Goal: Task Accomplishment & Management: Use online tool/utility

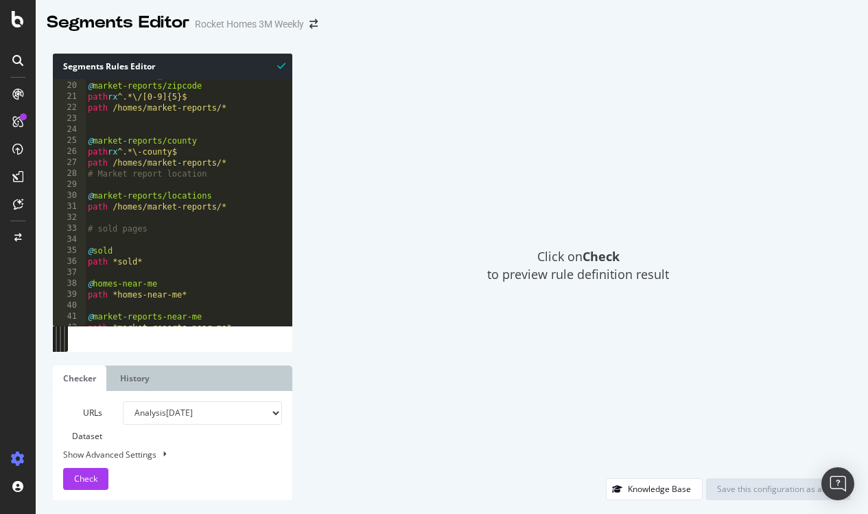
scroll to position [207, 0]
click at [91, 474] on span "Check" at bounding box center [85, 478] width 23 height 12
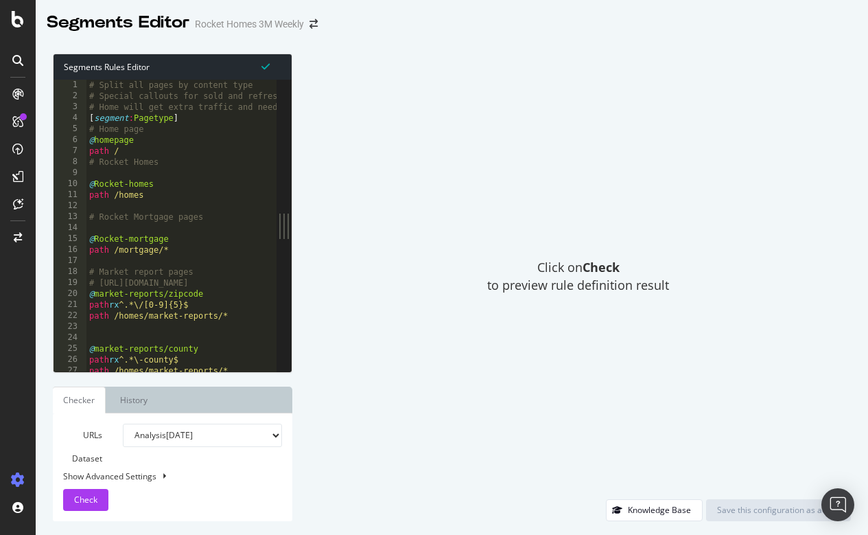
click at [236, 155] on div "# Split all pages by content type # Special callouts for sold and refresh URLs …" at bounding box center [317, 237] width 461 height 314
type textarea "@api/other path */api/*"
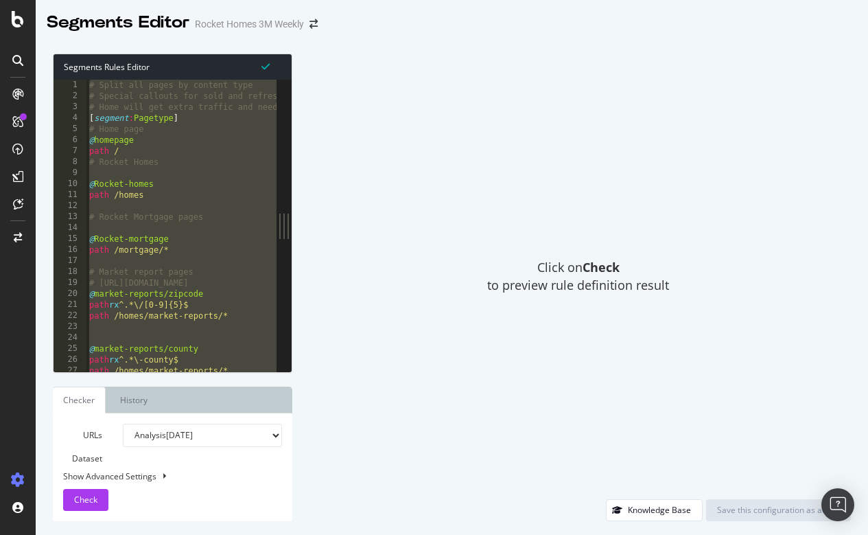
paste textarea "Cursor at row 1049"
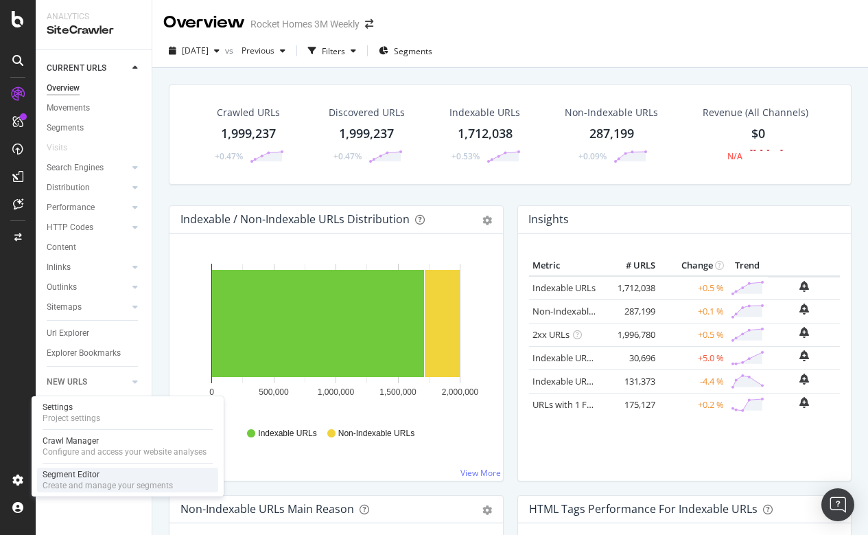
click at [69, 474] on div "Segment Editor" at bounding box center [108, 474] width 130 height 11
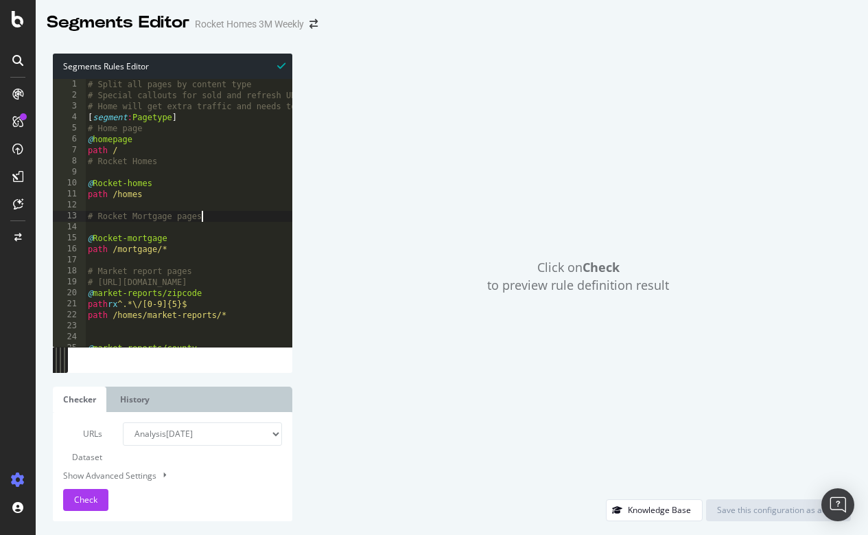
click at [217, 212] on div "# Split all pages by content type # Special callouts for sold and refresh URLs …" at bounding box center [315, 223] width 461 height 288
type textarea "@api/other path */api/*"
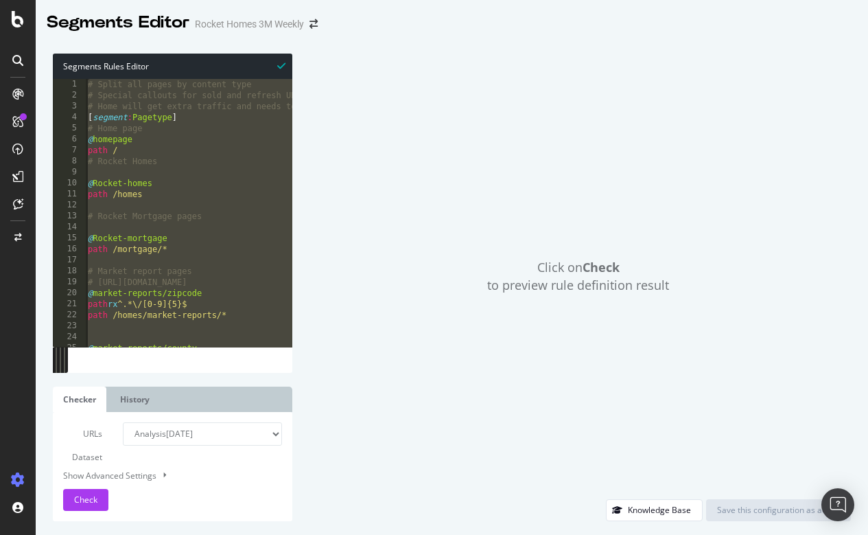
paste textarea "Cursor at row 1049"
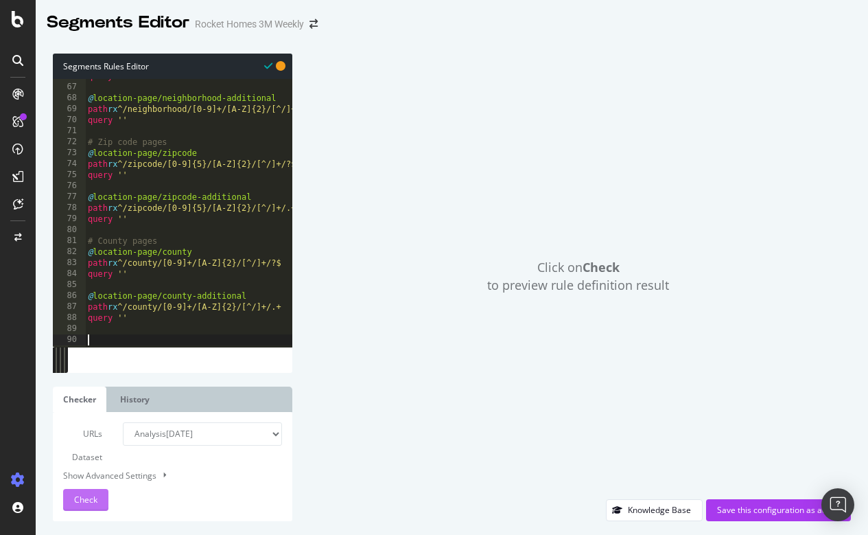
click at [94, 498] on span "Check" at bounding box center [85, 500] width 23 height 12
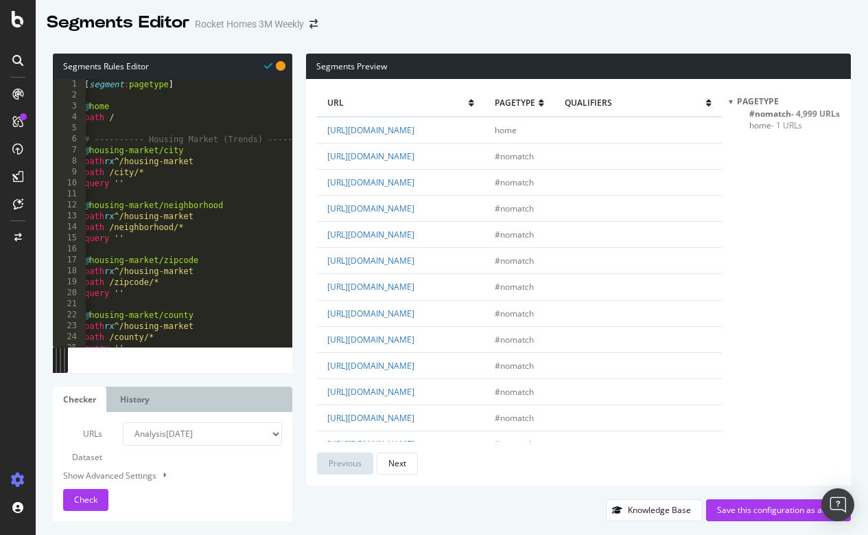
scroll to position [0, 3]
click at [18, 20] on icon at bounding box center [18, 19] width 12 height 16
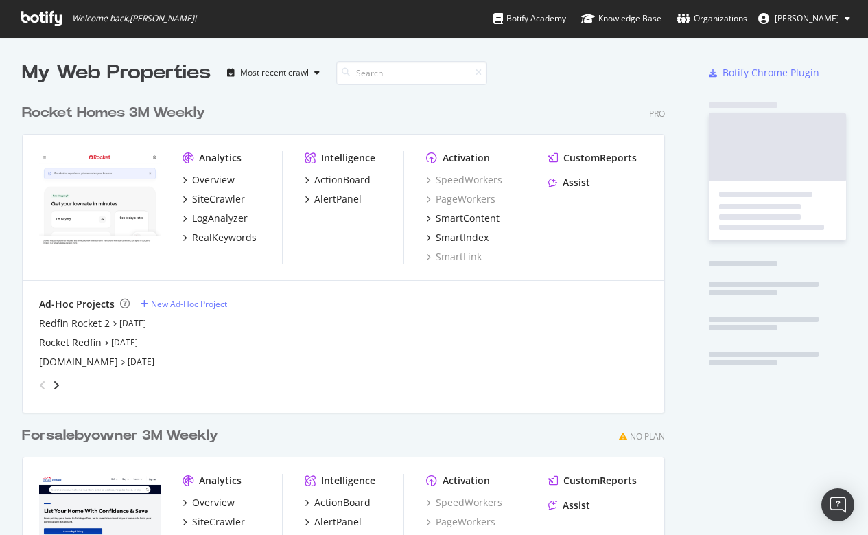
scroll to position [535, 868]
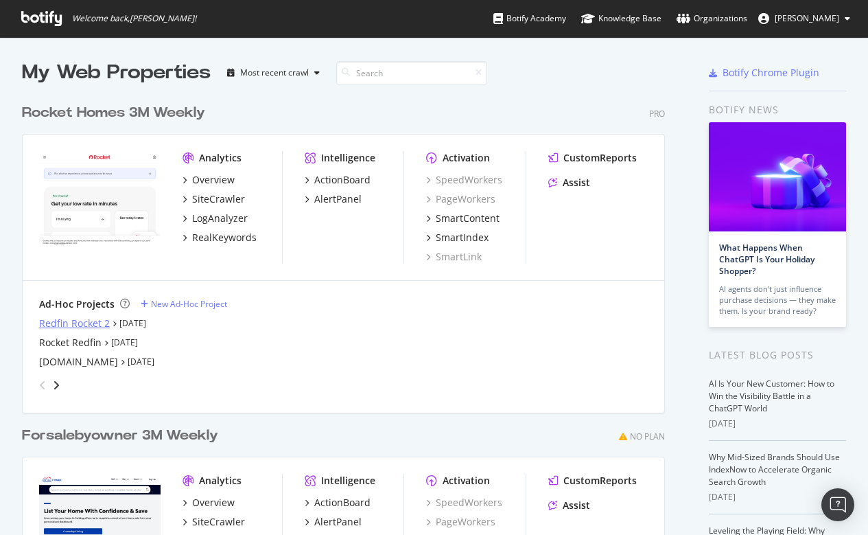
click at [72, 323] on div "Redfin Rocket 2" at bounding box center [74, 323] width 71 height 14
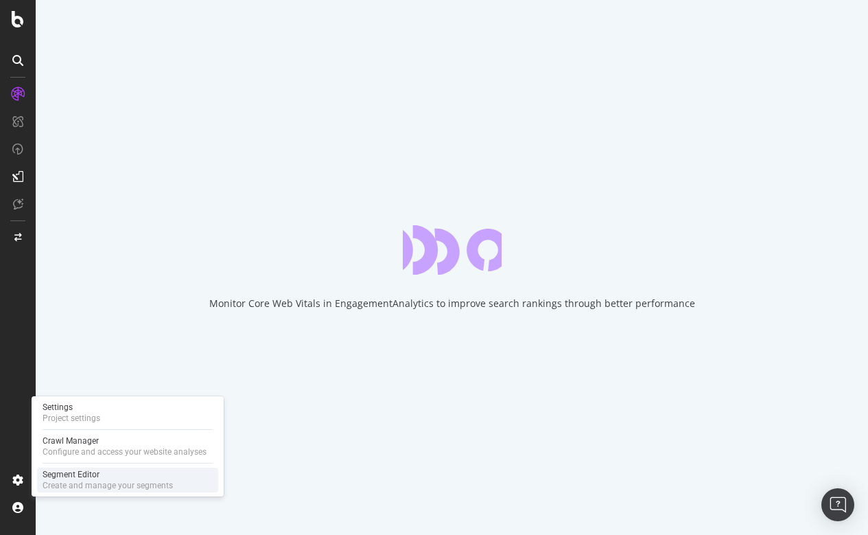
click at [97, 478] on div "Segment Editor" at bounding box center [108, 474] width 130 height 11
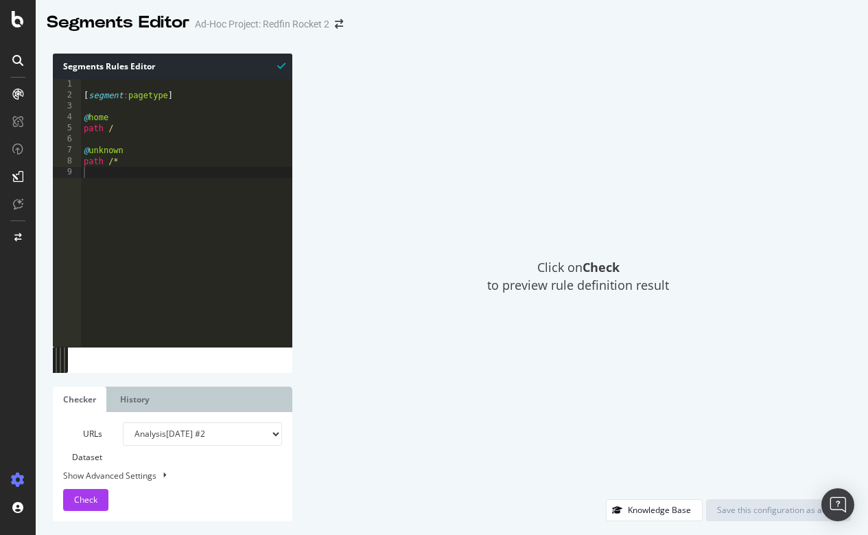
click at [185, 219] on div "[ segment : pagetype ] @ home path / @ unknown path /*" at bounding box center [186, 223] width 211 height 288
type textarea "path /*"
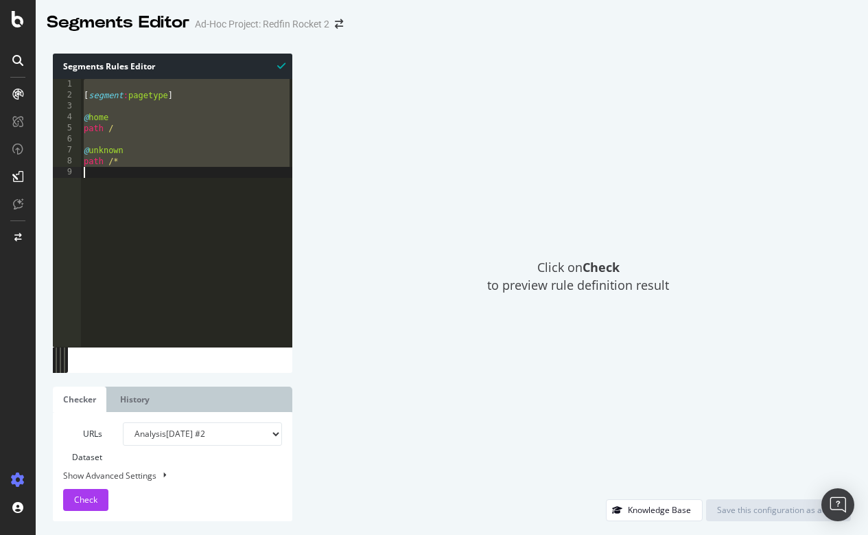
paste textarea "Cursor at row 9"
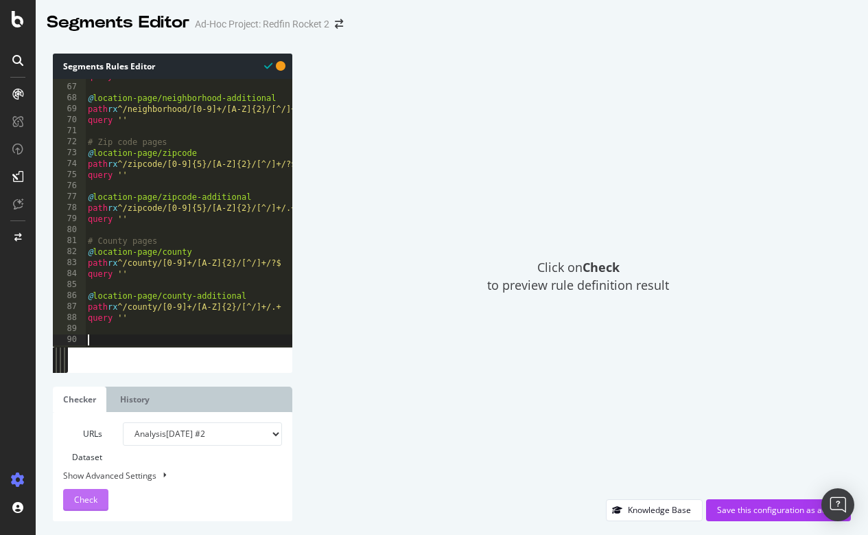
click at [86, 500] on span "Check" at bounding box center [85, 500] width 23 height 12
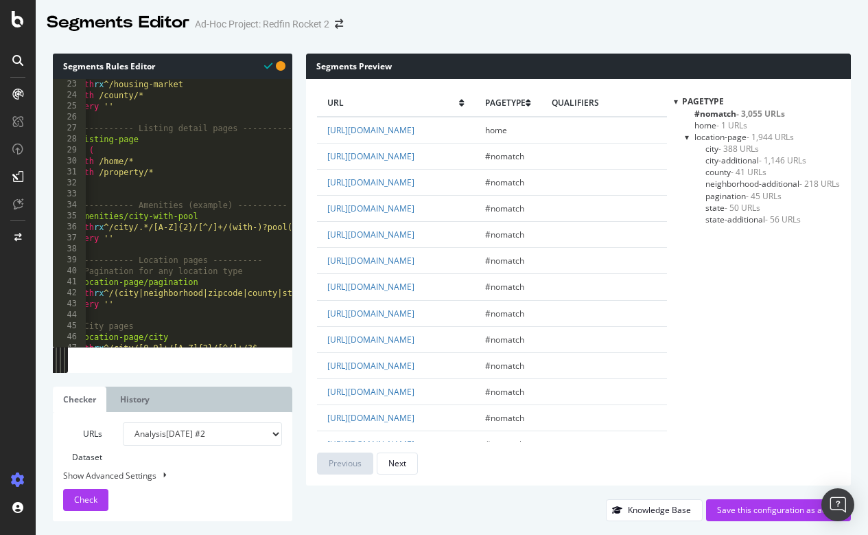
scroll to position [0, 0]
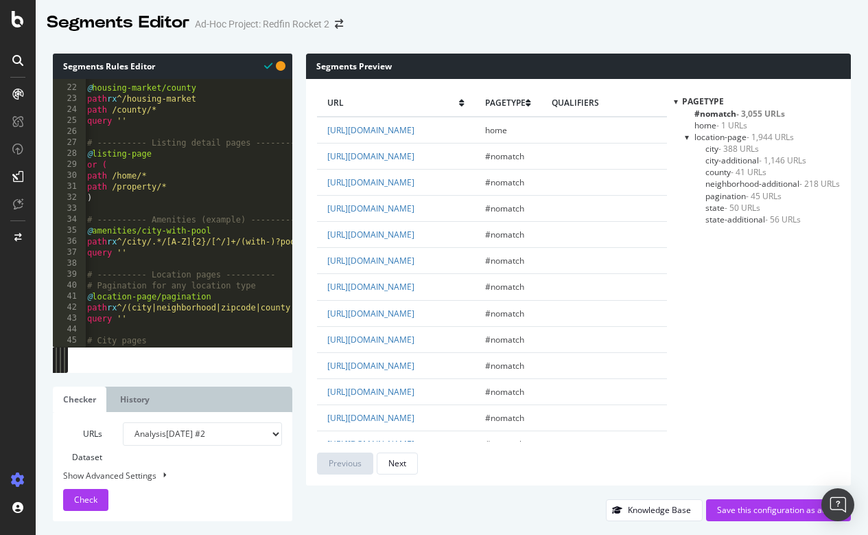
click at [709, 145] on span "city - 388 URLs" at bounding box center [733, 149] width 54 height 12
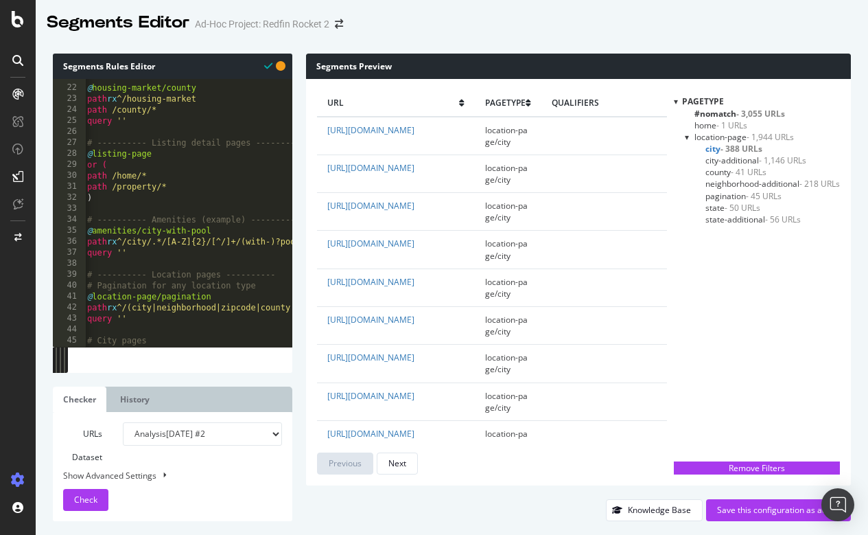
click at [711, 157] on span "city-additional - 1,146 URLs" at bounding box center [756, 160] width 101 height 12
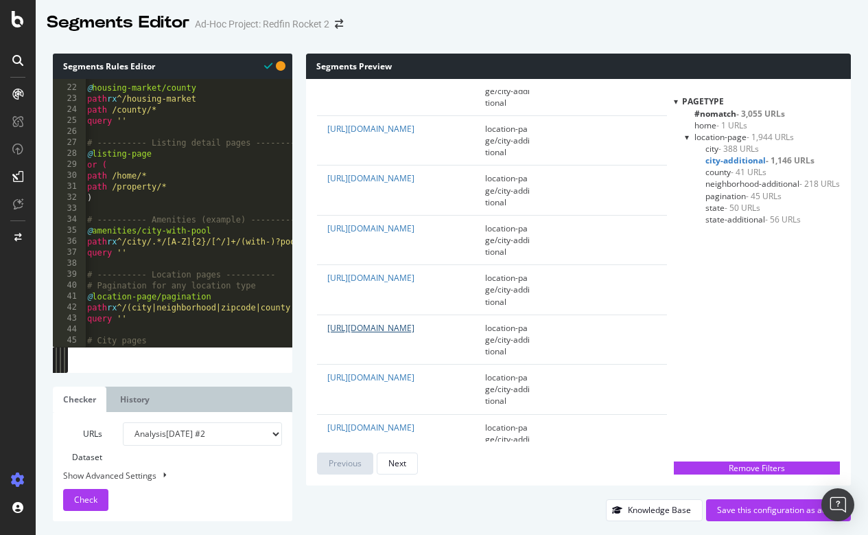
scroll to position [649, 1]
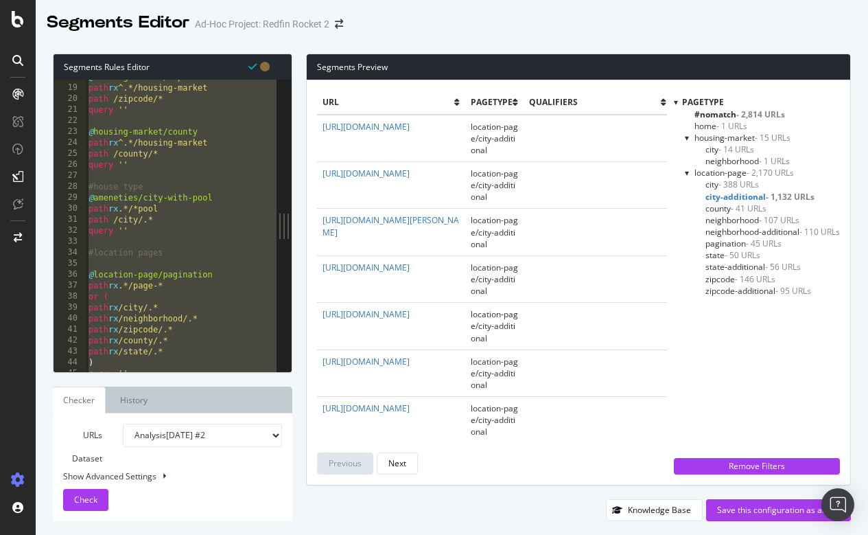
scroll to position [195, 0]
click at [196, 186] on div "@ housing-market/zipcode path rx ^.*/housing-market path /zipcode/* query '' @ …" at bounding box center [183, 228] width 194 height 314
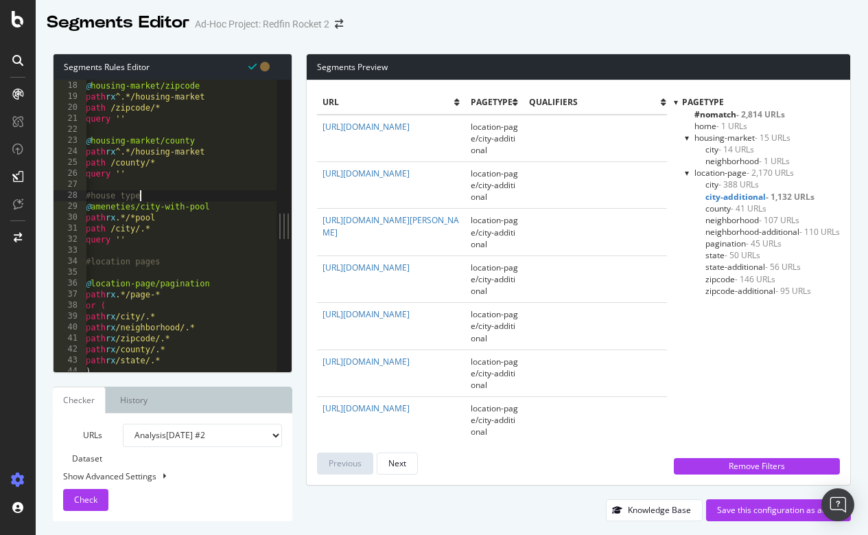
scroll to position [190, 0]
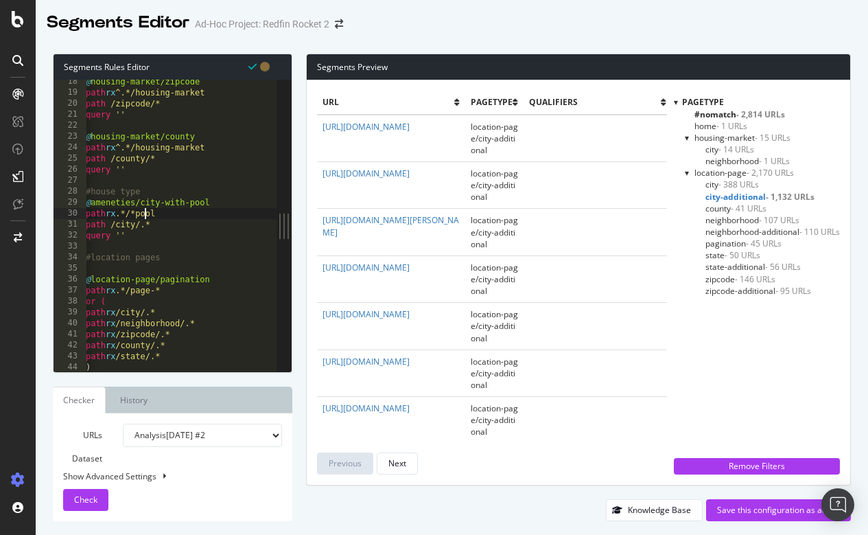
click at [143, 213] on div "@ housing-market/zipcode path rx ^.*/housing-market path /zipcode/* query '' @ …" at bounding box center [180, 233] width 194 height 314
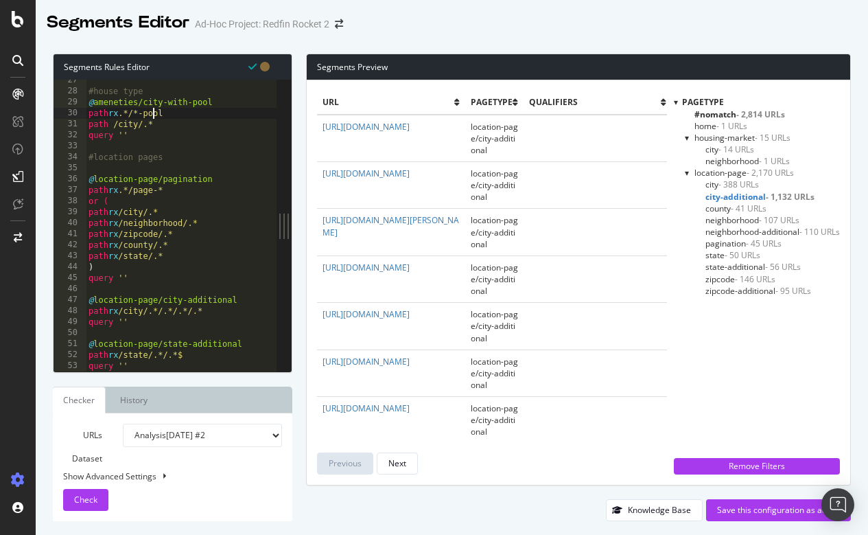
scroll to position [154, 0]
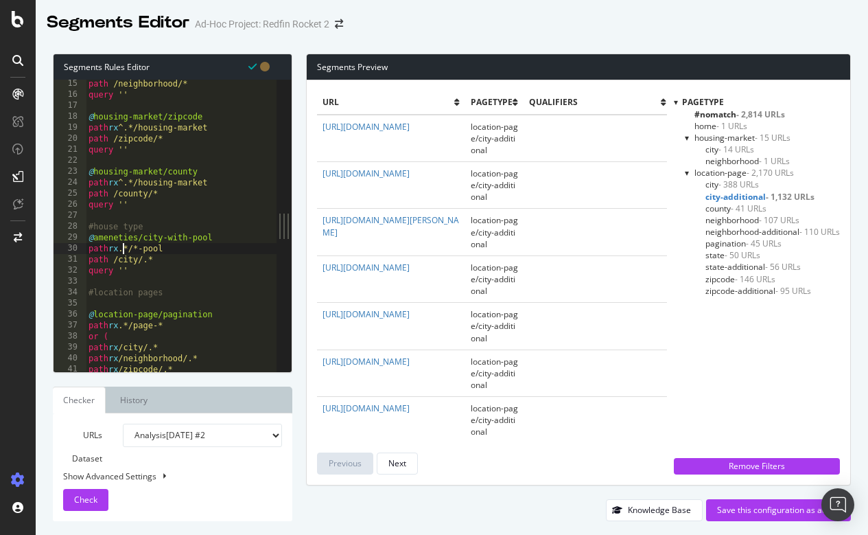
click at [126, 248] on div "path /neighborhood/* query '' @ housing-market/zipcode path rx ^.*/housing-mark…" at bounding box center [183, 235] width 194 height 314
click at [91, 498] on span "Check" at bounding box center [85, 500] width 23 height 12
click at [724, 194] on span "city-additional - 1,132 URLs" at bounding box center [760, 197] width 109 height 12
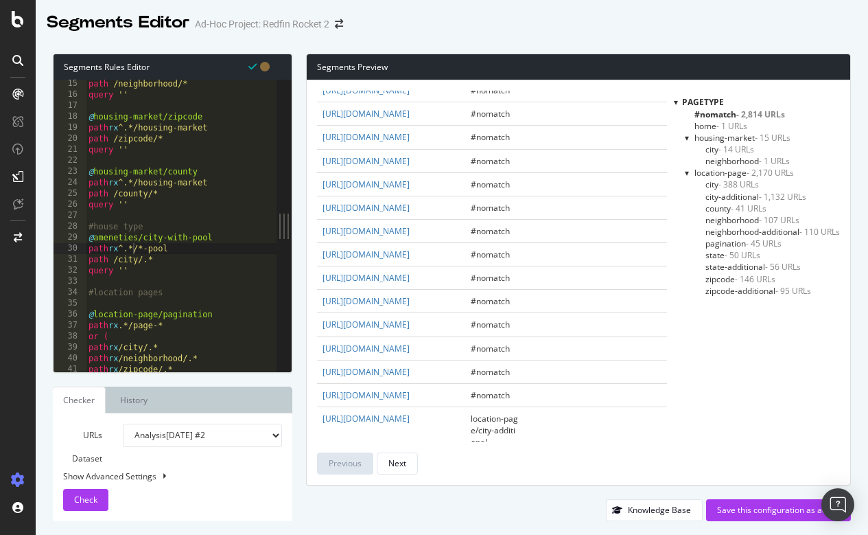
scroll to position [622, 1]
click at [732, 196] on span "city-additional - 1,132 URLs" at bounding box center [756, 197] width 101 height 12
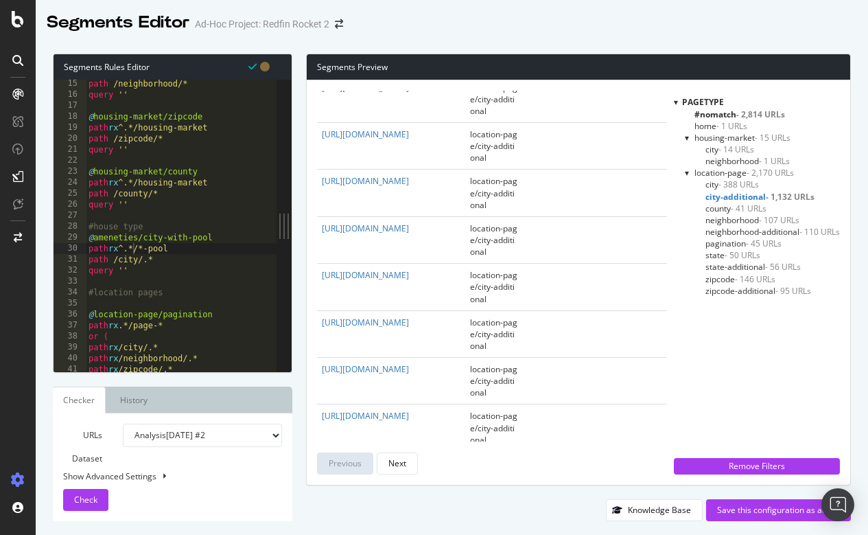
scroll to position [1259, 1]
drag, startPoint x: 150, startPoint y: 247, endPoint x: 181, endPoint y: 247, distance: 30.2
click at [181, 247] on div "path /neighborhood/* query '' @ housing-market/zipcode path rx ^.*/housing-mark…" at bounding box center [183, 235] width 194 height 314
drag, startPoint x: 145, startPoint y: 238, endPoint x: 219, endPoint y: 238, distance: 74.1
click at [219, 238] on div "path /neighborhood/* query '' @ housing-market/zipcode path rx ^.*/housing-mark…" at bounding box center [183, 235] width 194 height 314
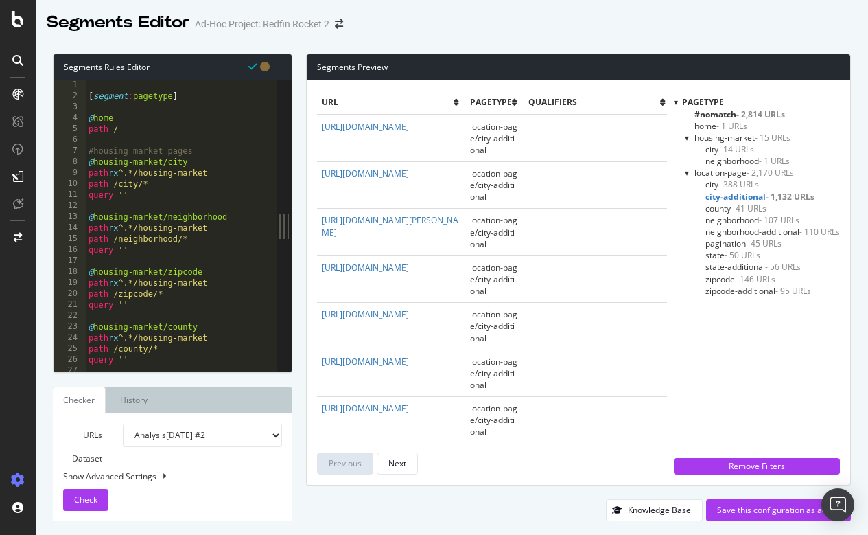
scroll to position [0, 0]
click at [172, 96] on div "[ segment : pagetype ] @ home path / #housing market pages @ housing-market/cit…" at bounding box center [183, 237] width 194 height 314
type textarea "[segment:pagetype-for-sale]"
drag, startPoint x: 88, startPoint y: 95, endPoint x: 231, endPoint y: 93, distance: 143.5
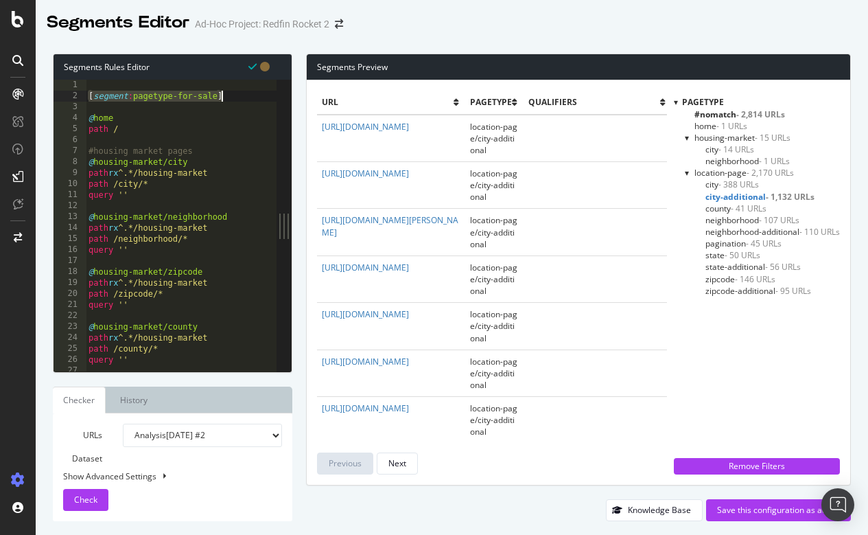
click at [231, 93] on div "[ segment : pagetype-for-sale ] @ home path / #housing market pages @ housing-m…" at bounding box center [183, 237] width 194 height 314
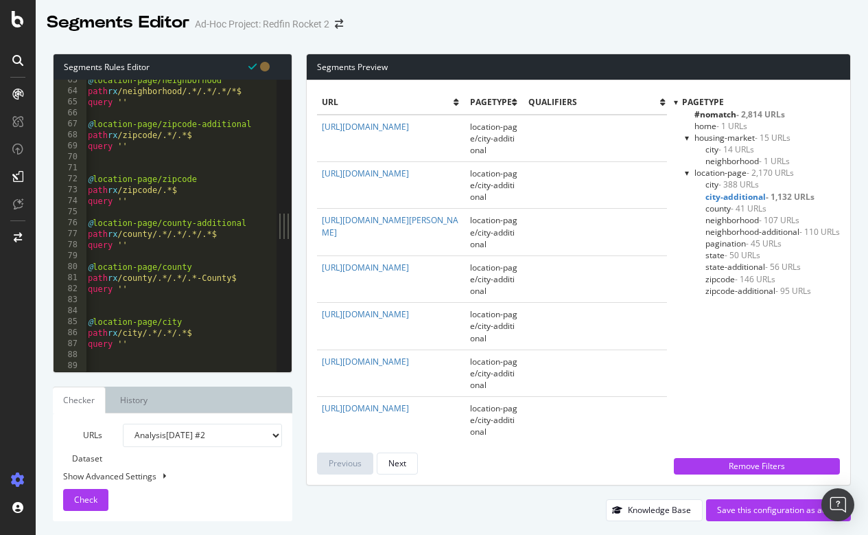
scroll to position [0, 0]
click at [145, 359] on div at bounding box center [183, 365] width 194 height 14
paste textarea "[segment:pagetype-for-sale]"
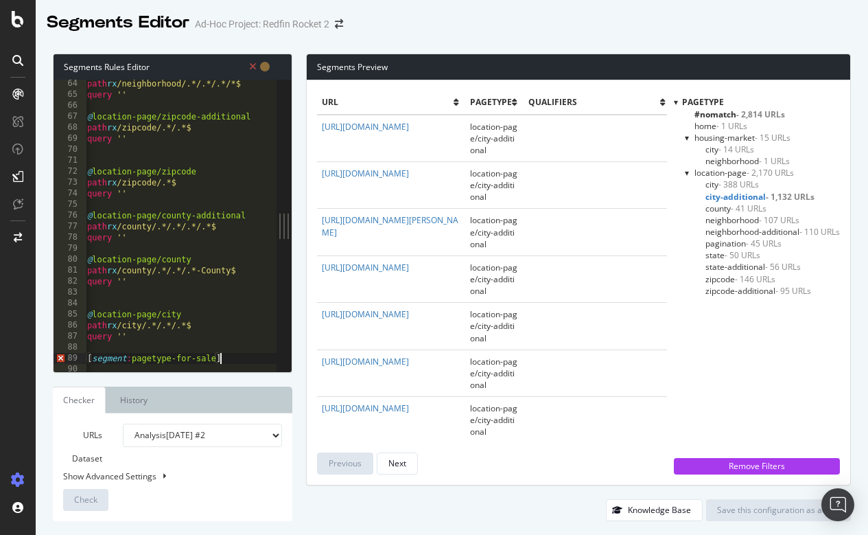
scroll to position [0, 2]
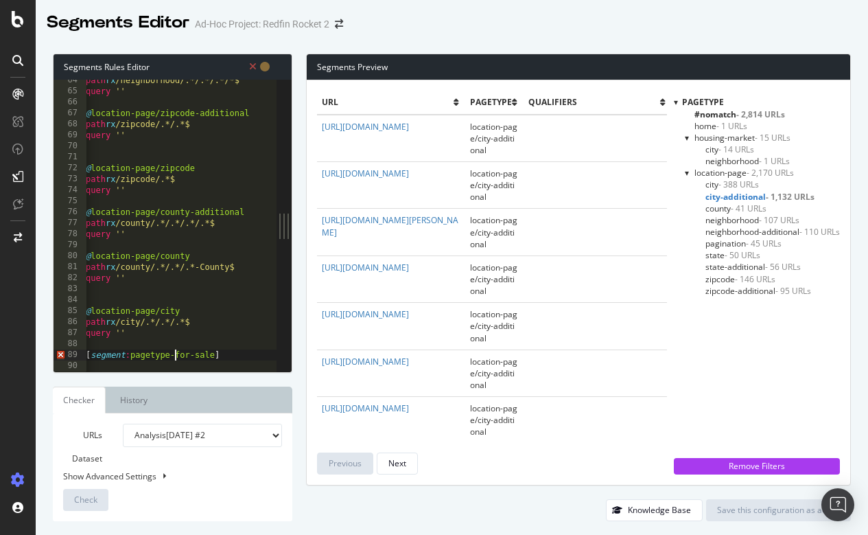
drag, startPoint x: 175, startPoint y: 354, endPoint x: 192, endPoint y: 354, distance: 17.2
click at [192, 354] on div "path rx /neighborhood/.*/.*/.*/*$ query '' @ location-page/zipcode-additional p…" at bounding box center [180, 232] width 194 height 314
click at [214, 354] on div "path rx /neighborhood/.*/.*/.*/*$ query '' @ location-page/zipcode-additional p…" at bounding box center [180, 232] width 194 height 314
click at [251, 268] on div "path rx /neighborhood/.*/.*/.*/*$ query '' @ location-page/zipcode-additional p…" at bounding box center [180, 232] width 194 height 314
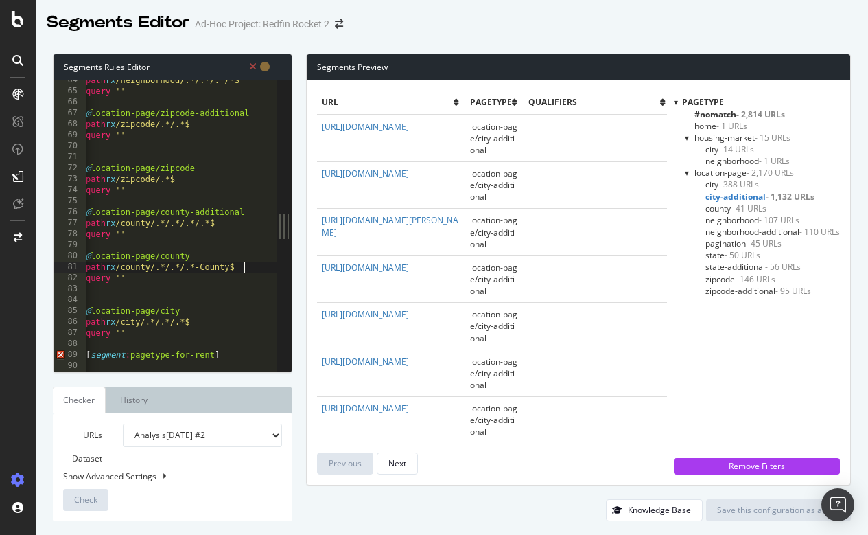
type textarea "path rx /county/.*/.*/.*-County$"
click at [242, 361] on div at bounding box center [181, 365] width 191 height 14
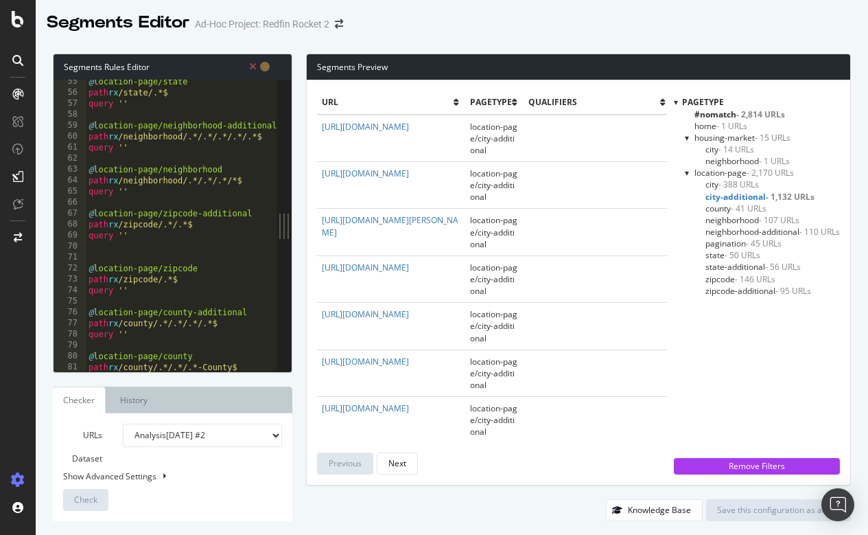
scroll to position [697, 0]
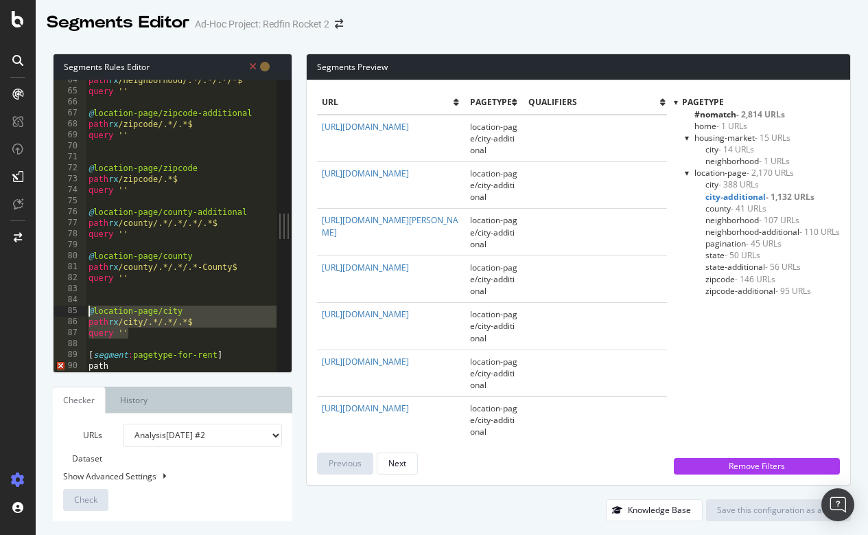
drag, startPoint x: 137, startPoint y: 331, endPoint x: 87, endPoint y: 313, distance: 52.6
click at [87, 313] on div "path rx /neighborhood/.*/.*/.*/*$ query '' @ location-page/zipcode-additional p…" at bounding box center [183, 232] width 194 height 314
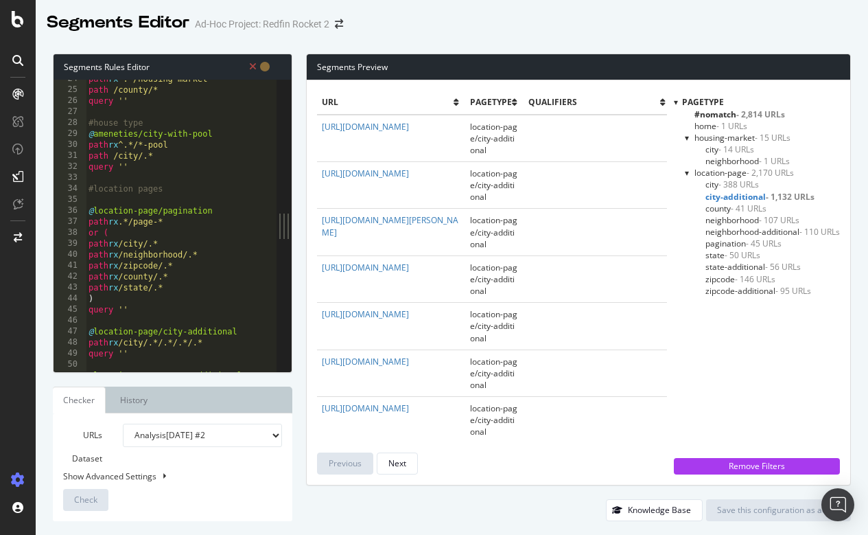
scroll to position [0, 0]
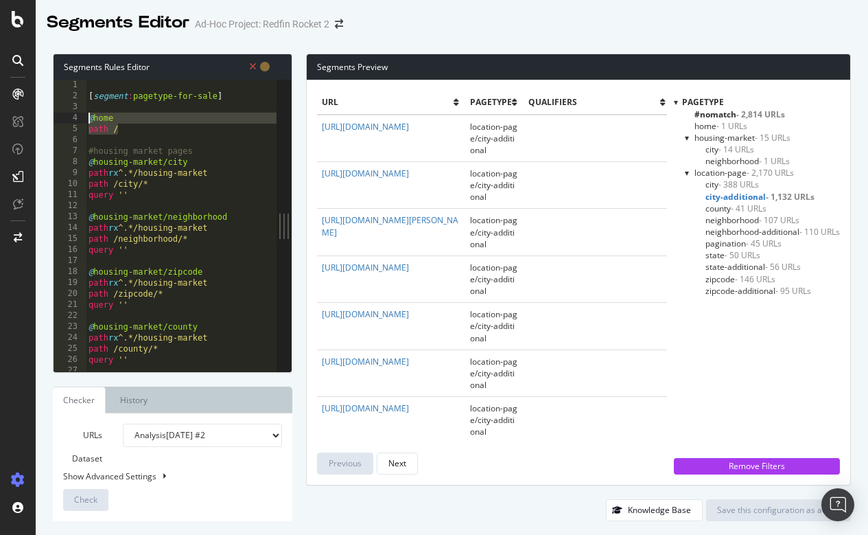
drag, startPoint x: 125, startPoint y: 125, endPoint x: 87, endPoint y: 117, distance: 39.3
click at [87, 117] on div "[ segment : pagetype-for-sale ] @ home path / #housing market pages @ housing-m…" at bounding box center [183, 237] width 194 height 314
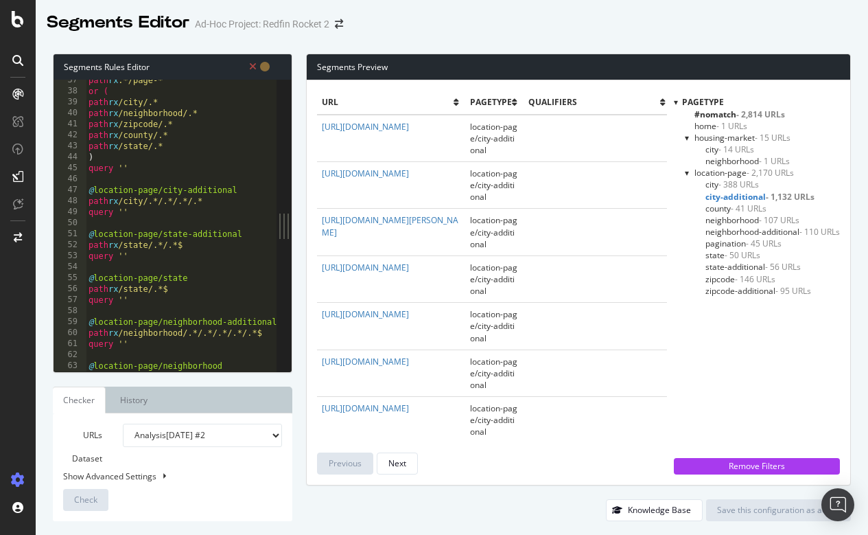
scroll to position [697, 0]
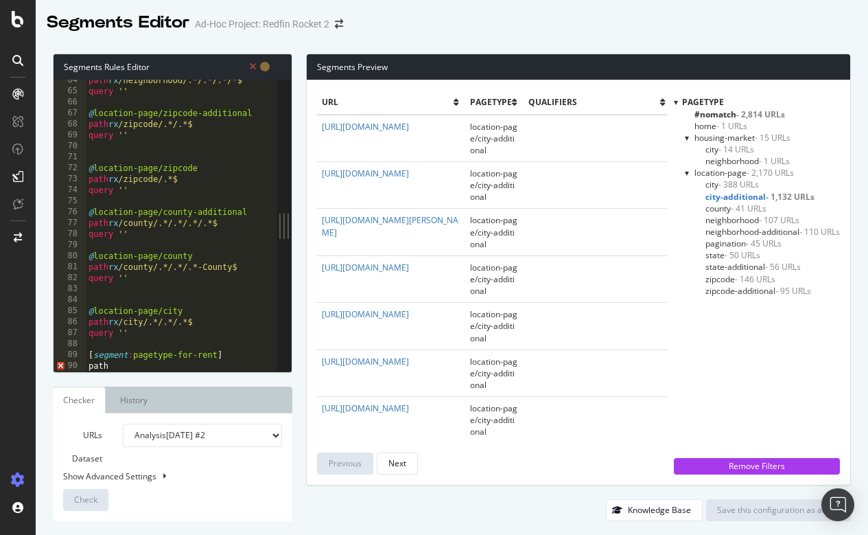
click at [127, 364] on div at bounding box center [181, 365] width 191 height 14
click at [105, 364] on div at bounding box center [181, 365] width 191 height 14
click at [131, 372] on div "Segments Rules Editor @home path / 64 65 66 67 68 69 70 71 72 73 74 75 76 77 78…" at bounding box center [173, 288] width 240 height 468
click at [140, 338] on div "path rx /neighborhood/.*/.*/.*/*$ query '' @ location-page/zipcode-additional p…" at bounding box center [183, 232] width 194 height 314
click at [138, 349] on div "path rx /neighborhood/.*/.*/.*/*$ query '' @ location-page/zipcode-additional p…" at bounding box center [183, 232] width 194 height 314
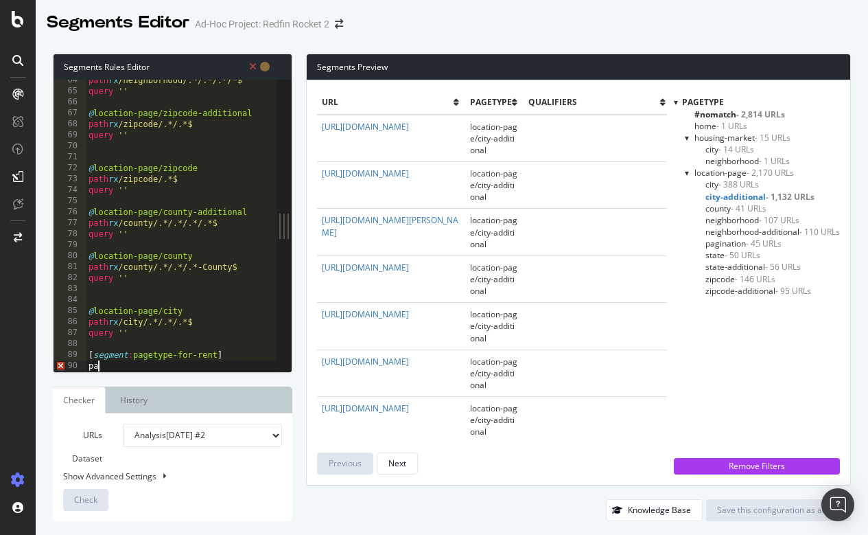
scroll to position [0, 0]
type textarea "p"
paste textarea "path /"
type textarea "path /"
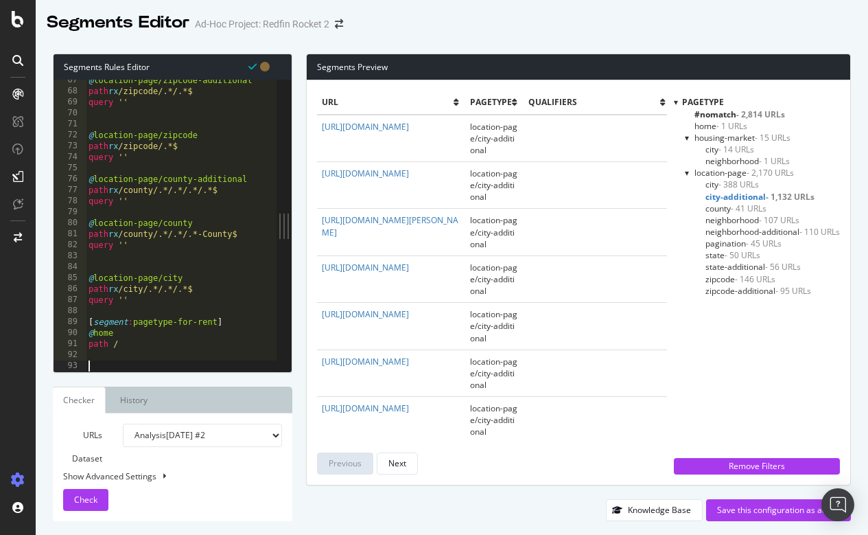
paste textarea "path /"
type textarea "path /"
drag, startPoint x: 133, startPoint y: 303, endPoint x: 88, endPoint y: 279, distance: 50.7
click at [88, 279] on div "@ location-page/zipcode-additional path rx /zipcode/.*/.*$ query '' @ location-…" at bounding box center [183, 232] width 194 height 314
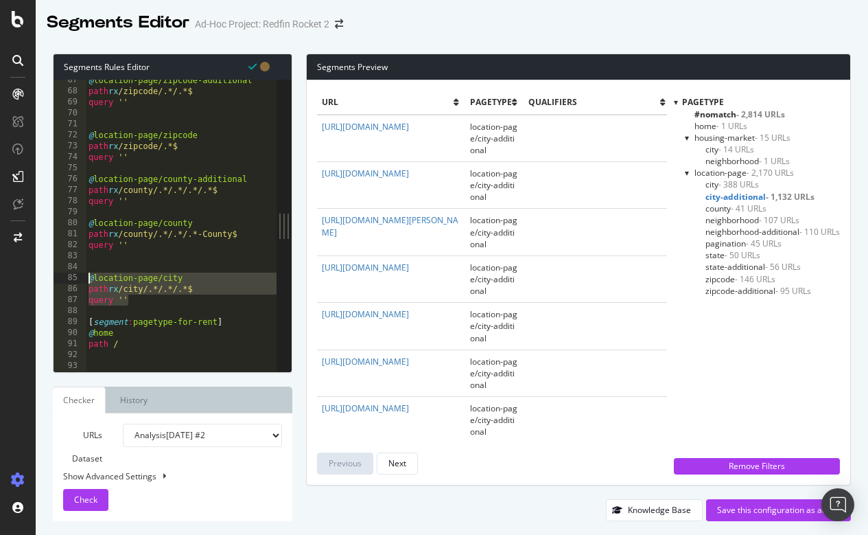
type textarea "@location-page/city path rx /city/.*/.*/.*$"
click at [101, 358] on div at bounding box center [183, 365] width 194 height 14
paste textarea "query ''"
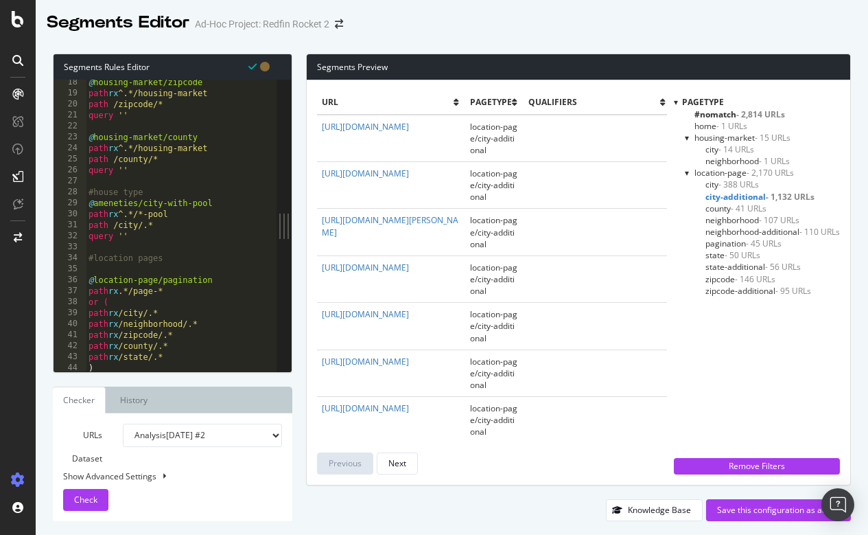
scroll to position [189, 0]
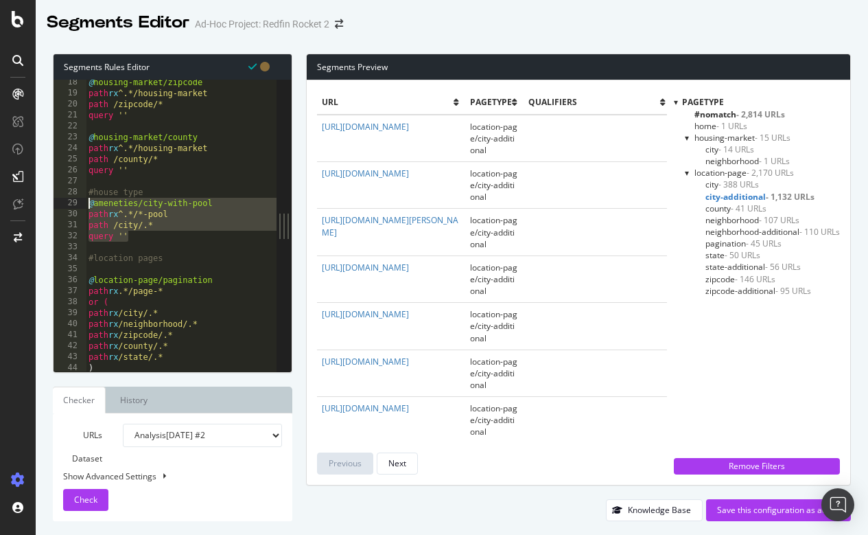
drag, startPoint x: 132, startPoint y: 235, endPoint x: 89, endPoint y: 202, distance: 53.8
click at [89, 202] on div "@ housing-market/zipcode path rx ^.*/housing-market path /zipcode/* query '' @ …" at bounding box center [183, 234] width 194 height 314
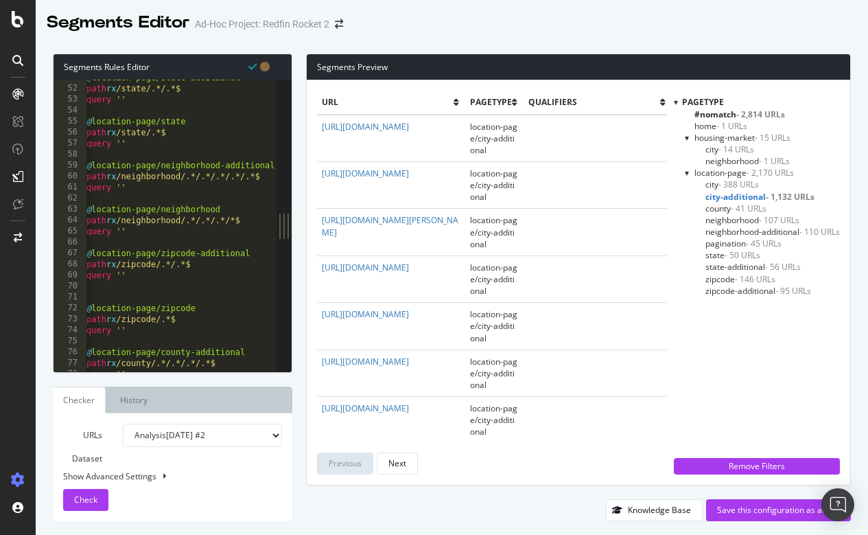
scroll to position [763, 0]
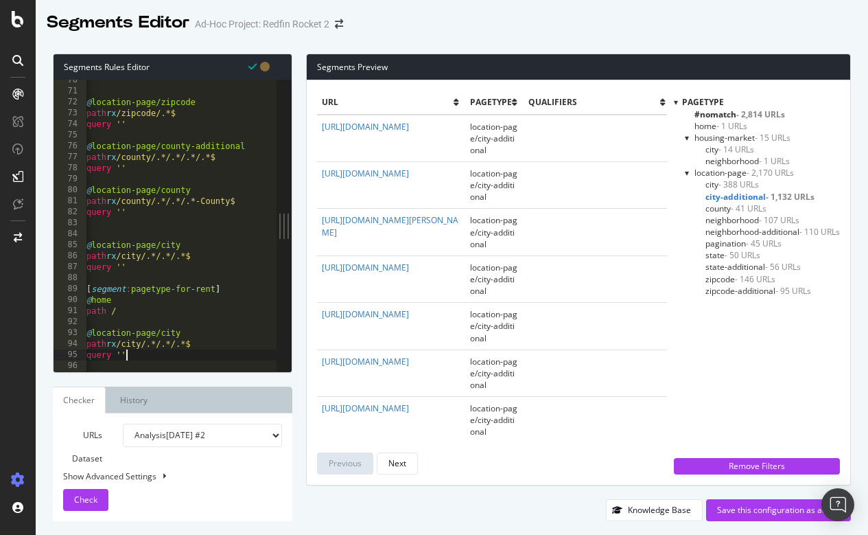
click at [133, 354] on div "@ location-page/zipcode path rx /zipcode/.*$ query '' @ location-page/county-ad…" at bounding box center [181, 232] width 194 height 314
click at [192, 335] on div "@ location-page/zipcode path rx /zipcode/.*$ query '' @ location-page/county-ad…" at bounding box center [181, 232] width 194 height 314
drag, startPoint x: 148, startPoint y: 355, endPoint x: 86, endPoint y: 347, distance: 62.9
click at [86, 347] on div "@location-page/city-for-rent 70 71 72 73 74 75 76 77 78 79 80 81 82 83 84 85 86…" at bounding box center [165, 226] width 223 height 292
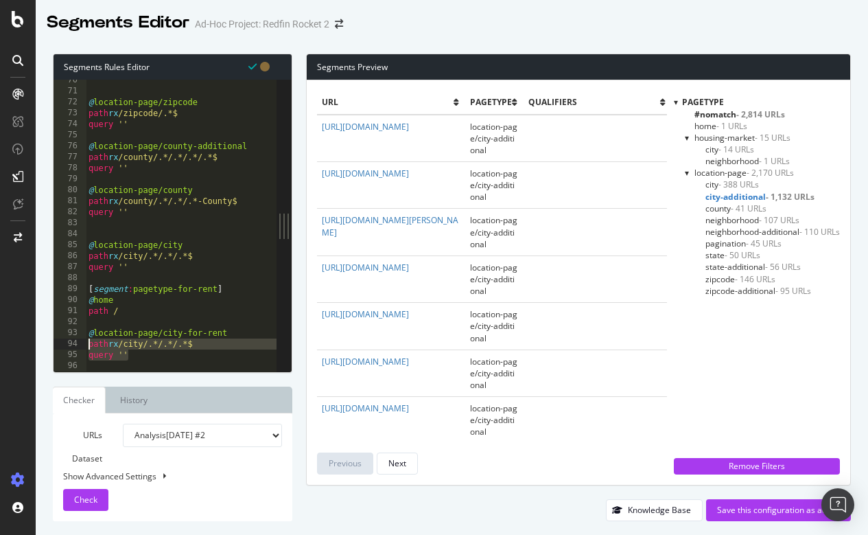
paste textarea "Cursor at row 94"
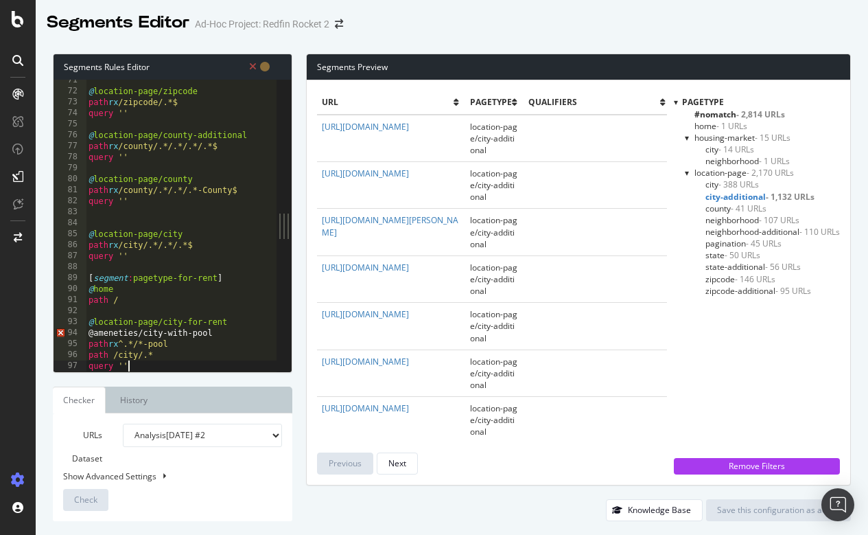
click at [187, 343] on div "@ location-page/zipcode path rx /zipcode/.*$ query '' @ location-page/county-ad…" at bounding box center [183, 232] width 194 height 314
drag, startPoint x: 94, startPoint y: 333, endPoint x: 210, endPoint y: 331, distance: 116.0
click at [210, 331] on div "@ location-page/zipcode path rx /zipcode/.*$ query '' @ location-page/county-ad…" at bounding box center [183, 232] width 194 height 314
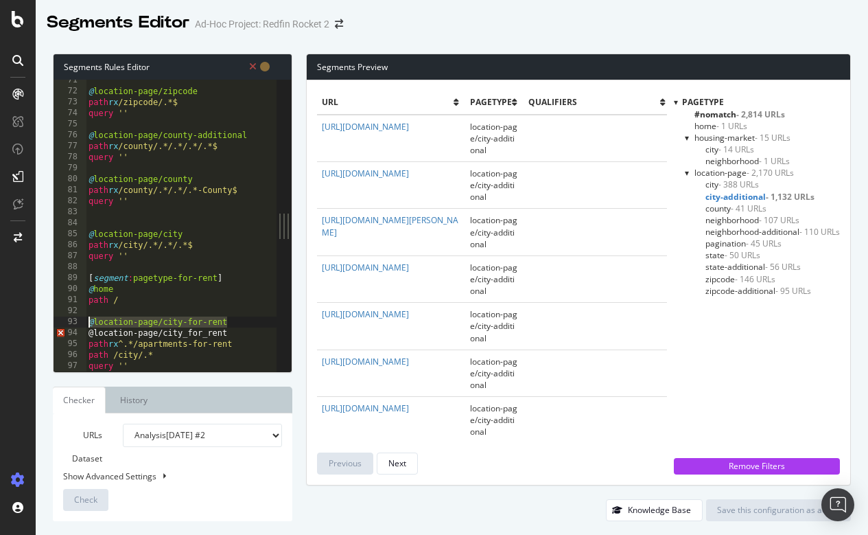
drag, startPoint x: 235, startPoint y: 319, endPoint x: 75, endPoint y: 319, distance: 160.0
click at [75, 319] on div "@location-page/city_for_rent 71 72 73 74 75 76 77 78 79 80 81 82 83 84 85 86 87…" at bounding box center [165, 226] width 223 height 292
type textarea "@location-page/city-for-rent"
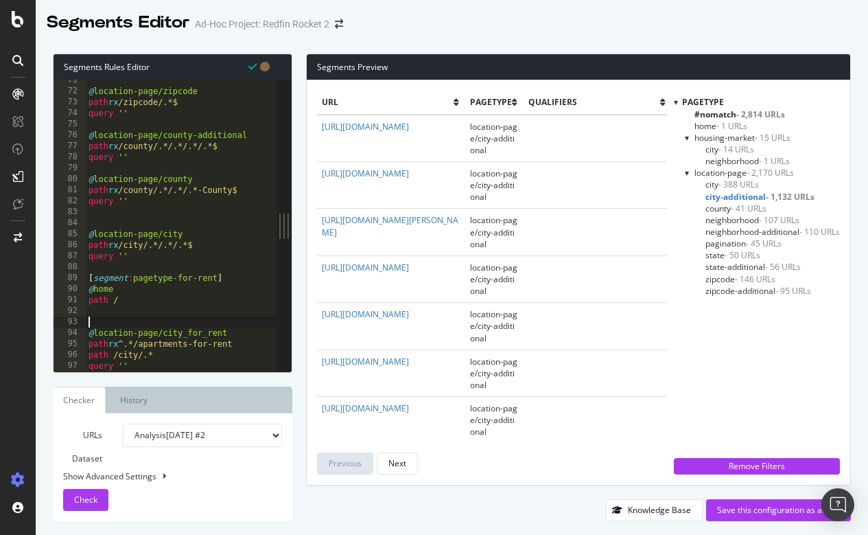
drag, startPoint x: 255, startPoint y: 320, endPoint x: 95, endPoint y: 319, distance: 160.7
click at [95, 319] on div "@ location-page/zipcode path rx /zipcode/.*$ query '' @ location-page/county-ad…" at bounding box center [183, 232] width 194 height 314
drag, startPoint x: 95, startPoint y: 319, endPoint x: 229, endPoint y: 319, distance: 133.9
click at [229, 319] on div "@ location-page/zipcode path rx /zipcode/.*$ query '' @ location-page/county-ad…" at bounding box center [183, 232] width 194 height 314
click at [95, 497] on span "Check" at bounding box center [85, 500] width 23 height 12
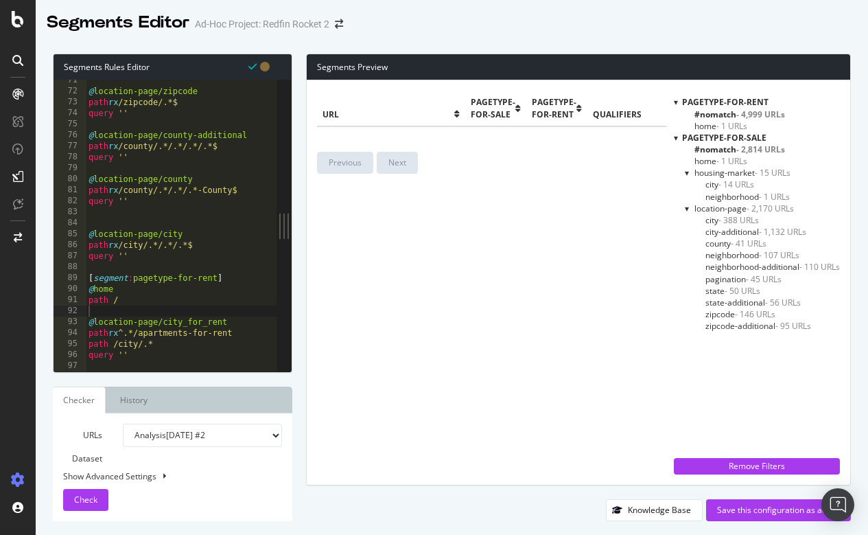
click at [719, 226] on span "city-additional - 1,132 URLs" at bounding box center [756, 232] width 101 height 12
click at [719, 227] on span "city-additional - 1,132 URLs" at bounding box center [760, 232] width 109 height 12
click at [244, 468] on div "URLs Dataset Analysis 2025 Aug. 22nd #2 Analysis 2025 Aug. 22nd Or paste a list…" at bounding box center [172, 467] width 219 height 87
click at [719, 181] on span "- 14 URLs" at bounding box center [737, 185] width 36 height 12
click at [713, 198] on span "neighborhood - 1 URLs" at bounding box center [748, 197] width 84 height 12
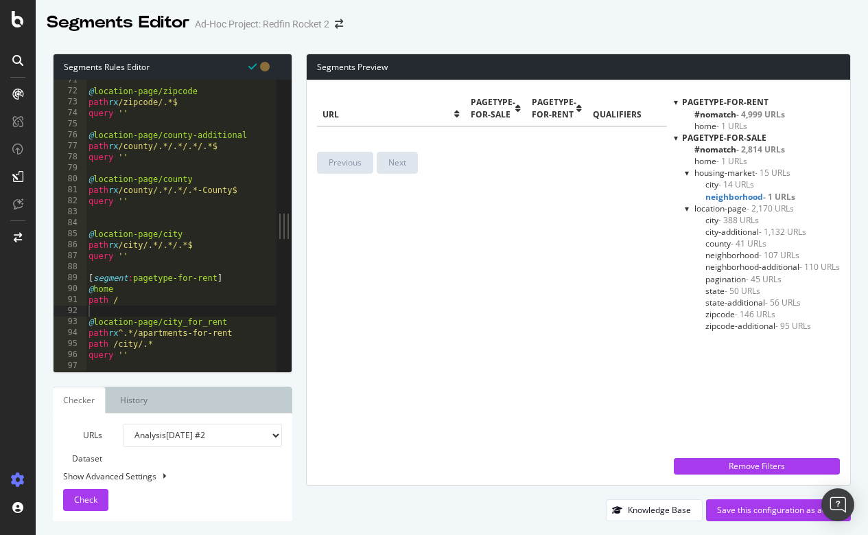
click at [712, 203] on span "location-page - 2,170 URLs" at bounding box center [745, 209] width 100 height 12
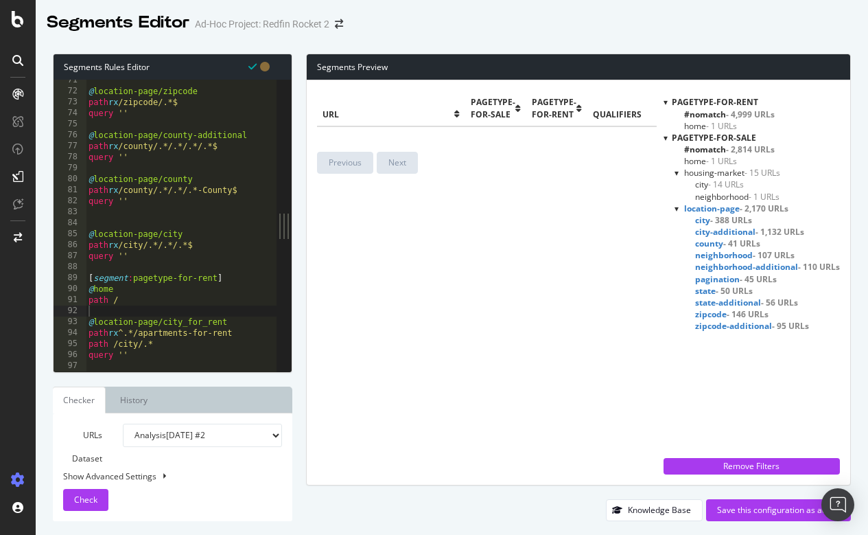
click at [709, 216] on span "city - 388 URLs" at bounding box center [723, 220] width 57 height 12
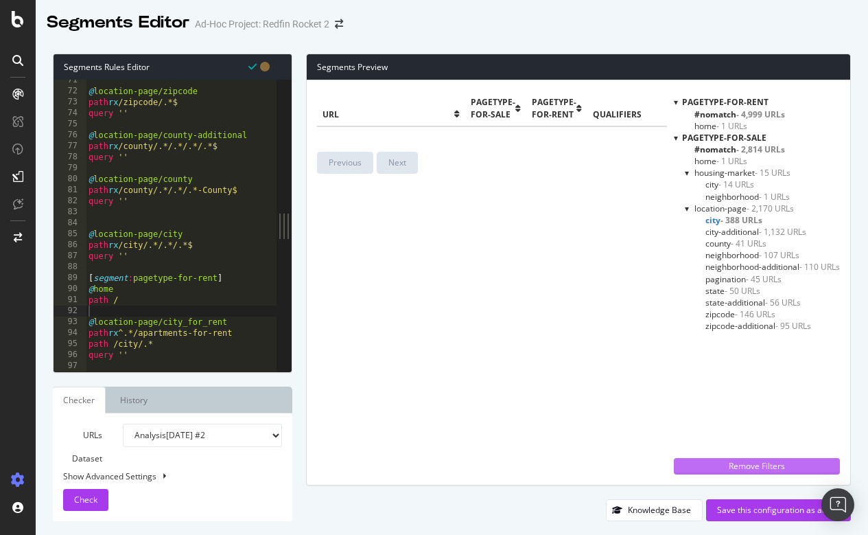
click at [686, 472] on div "Remove Filters" at bounding box center [757, 466] width 150 height 15
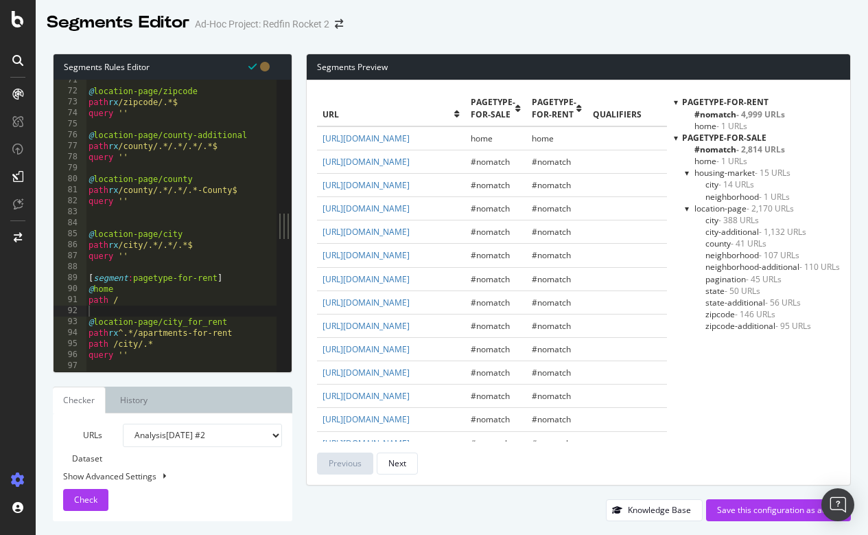
click at [716, 229] on span "city-additional - 1,132 URLs" at bounding box center [756, 232] width 101 height 12
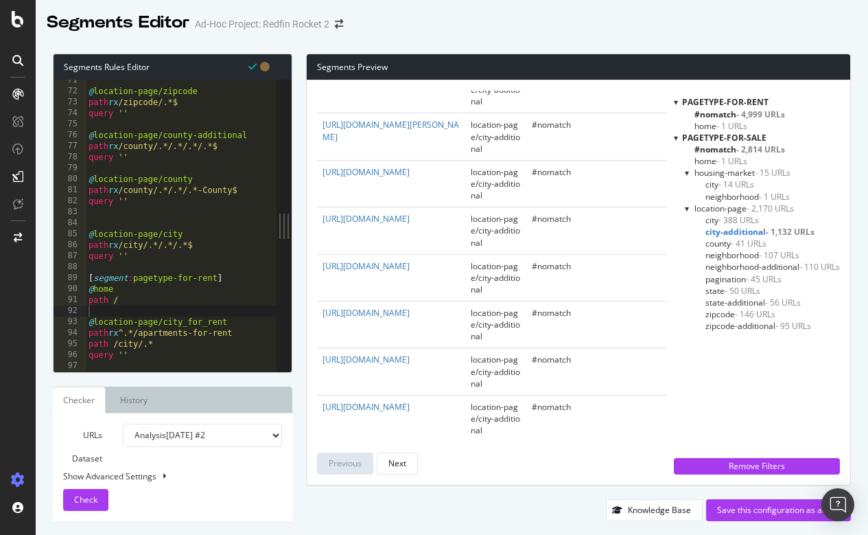
scroll to position [2579, 0]
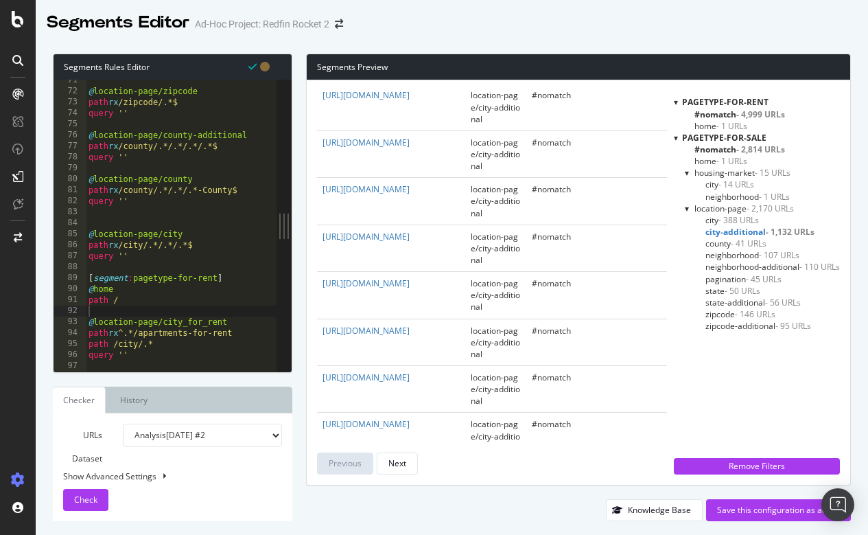
click at [258, 336] on div "@ location-page/zipcode path rx /zipcode/.*$ query '' @ location-page/county-ad…" at bounding box center [183, 232] width 194 height 314
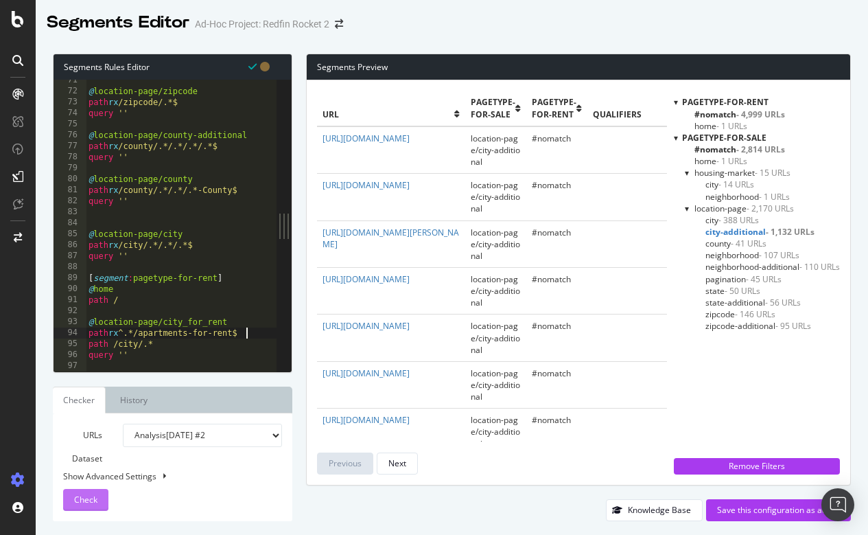
click at [96, 494] on span "Check" at bounding box center [85, 500] width 23 height 12
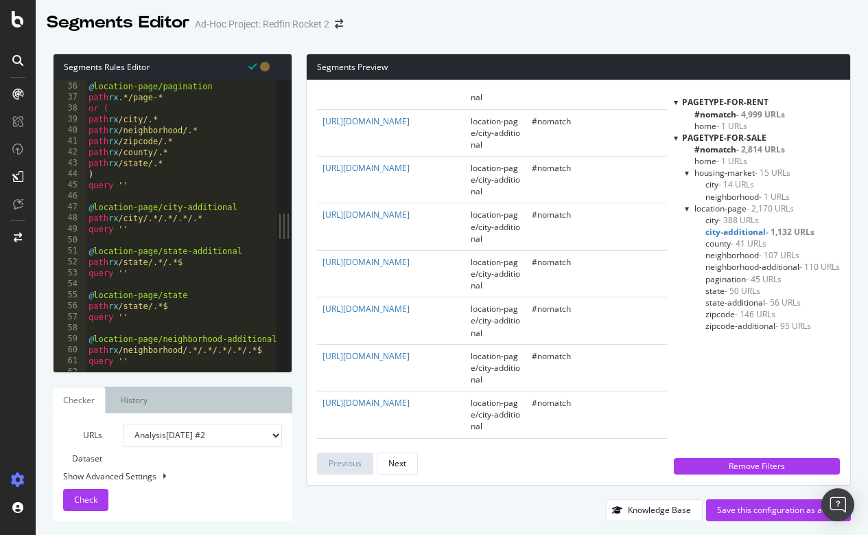
scroll to position [774, 0]
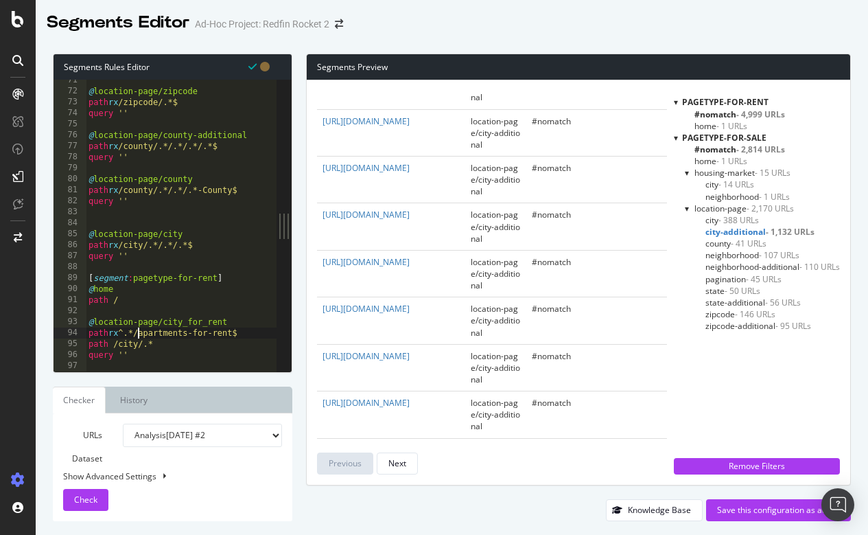
click at [139, 329] on div "@ location-page/zipcode path rx /zipcode/.*$ query '' @ location-page/county-ad…" at bounding box center [183, 232] width 194 height 314
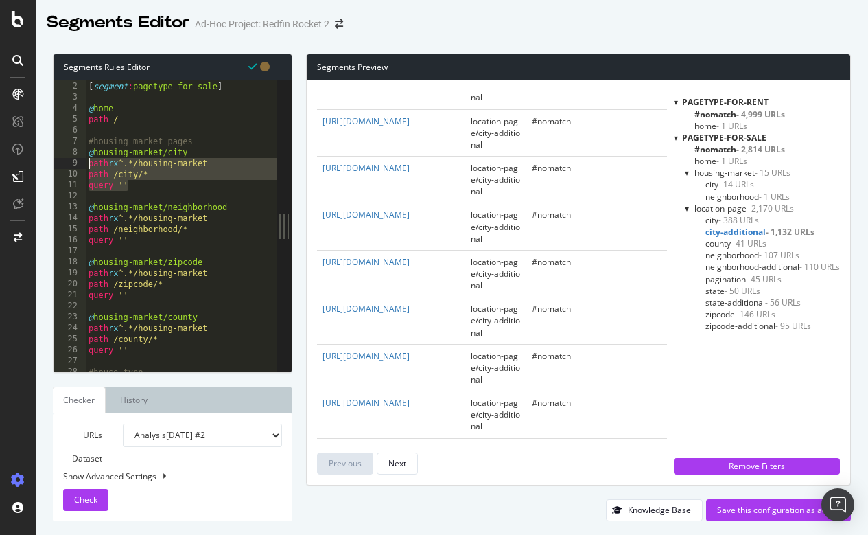
scroll to position [0, 0]
drag, startPoint x: 133, startPoint y: 185, endPoint x: 82, endPoint y: 156, distance: 58.4
click at [82, 156] on div "path rx ^.*/apartments-for-rent$ 1 2 3 4 5 6 7 8 9 10 11 12 13 14 15 16 17 18 1…" at bounding box center [165, 226] width 223 height 292
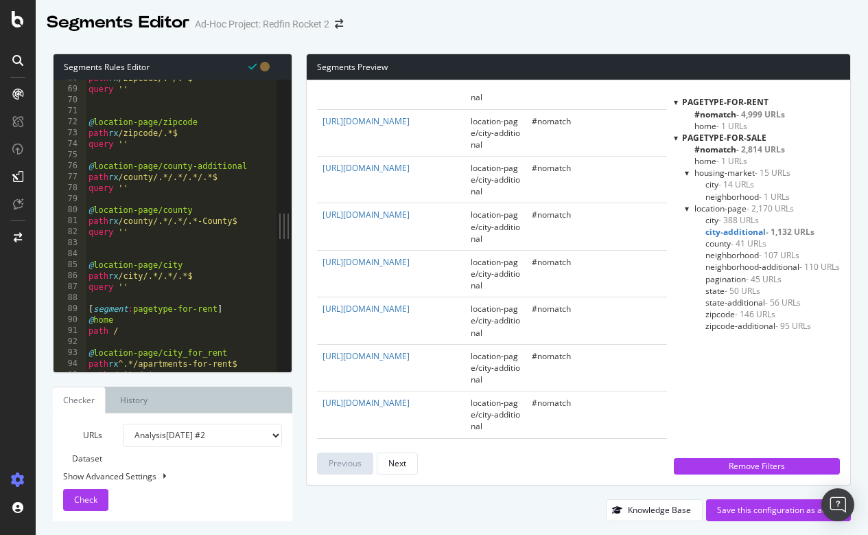
scroll to position [774, 0]
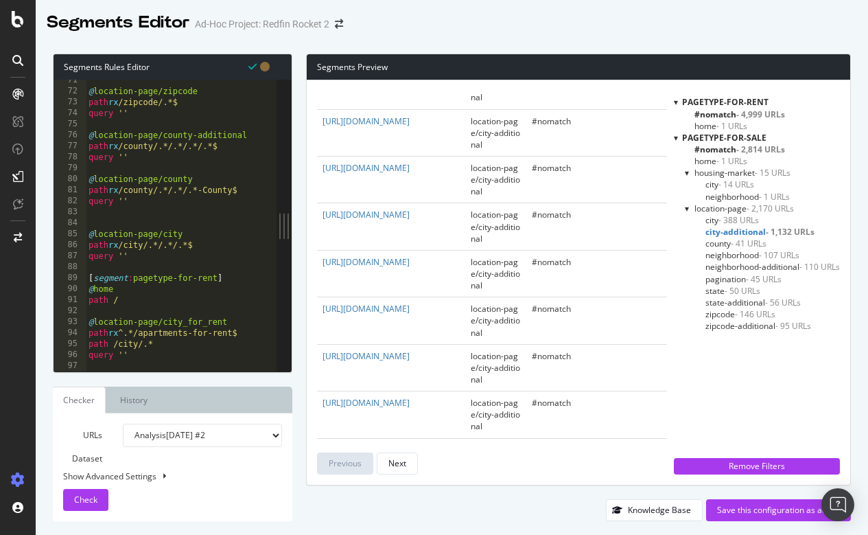
click at [161, 358] on div at bounding box center [183, 365] width 194 height 14
type textarea "query ''"
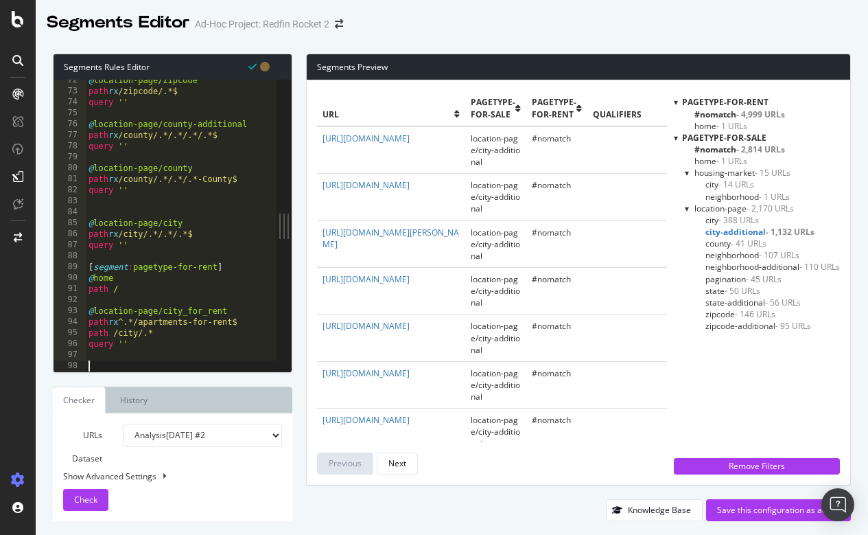
paste textarea "query ''"
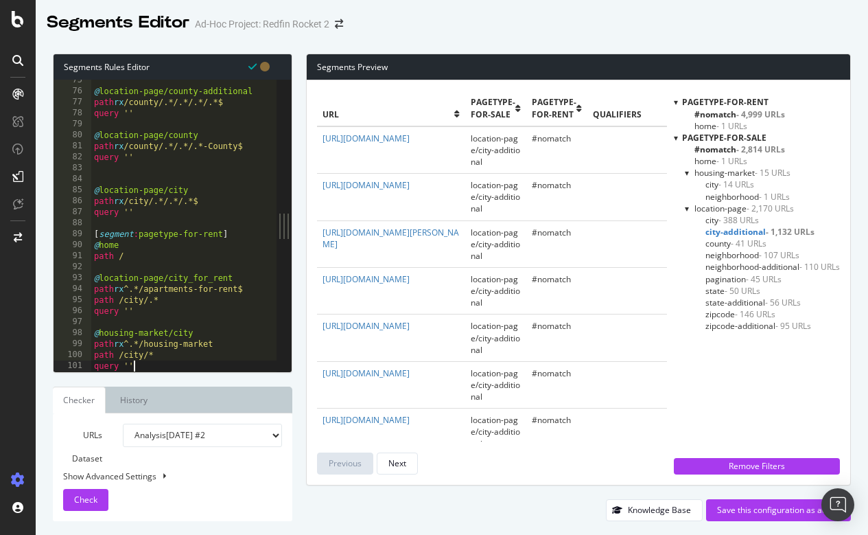
scroll to position [818, 0]
click at [152, 301] on div "@ location-page/county-additional path rx /county/.*/.*/.*/.*$ query '' @ locat…" at bounding box center [188, 232] width 194 height 314
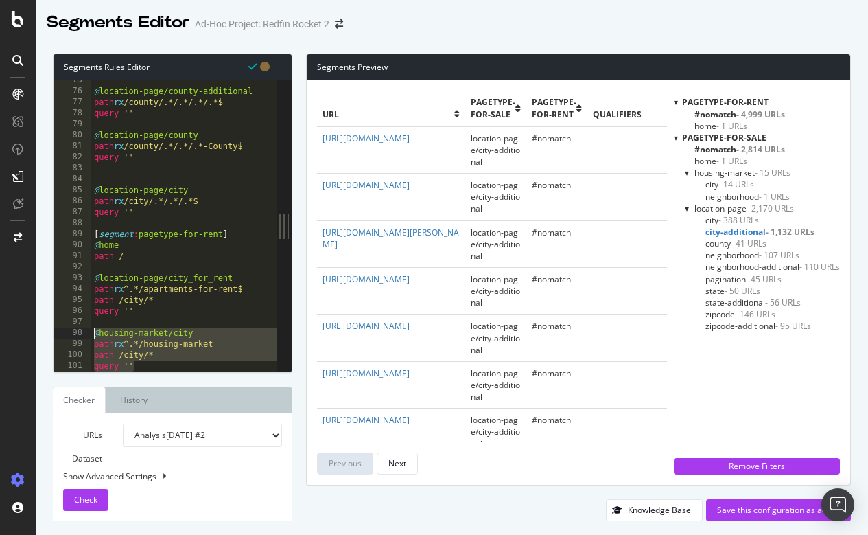
drag, startPoint x: 146, startPoint y: 365, endPoint x: 87, endPoint y: 335, distance: 66.0
click at [87, 335] on div "path /city/* 75 76 77 78 79 80 81 82 83 84 85 86 87 88 89 90 91 92 93 94 95 96 …" at bounding box center [165, 226] width 223 height 292
type textarea "@housing-market/city path rx ^.*/housing-market"
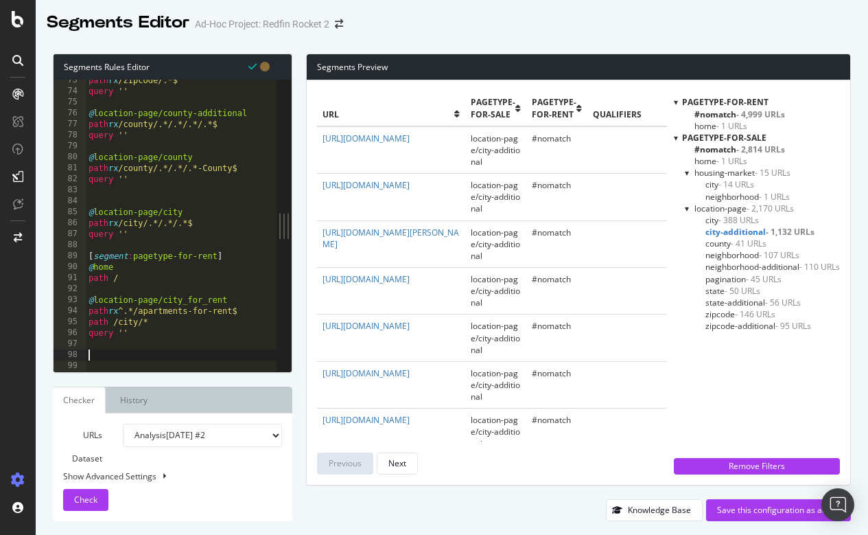
scroll to position [785, 0]
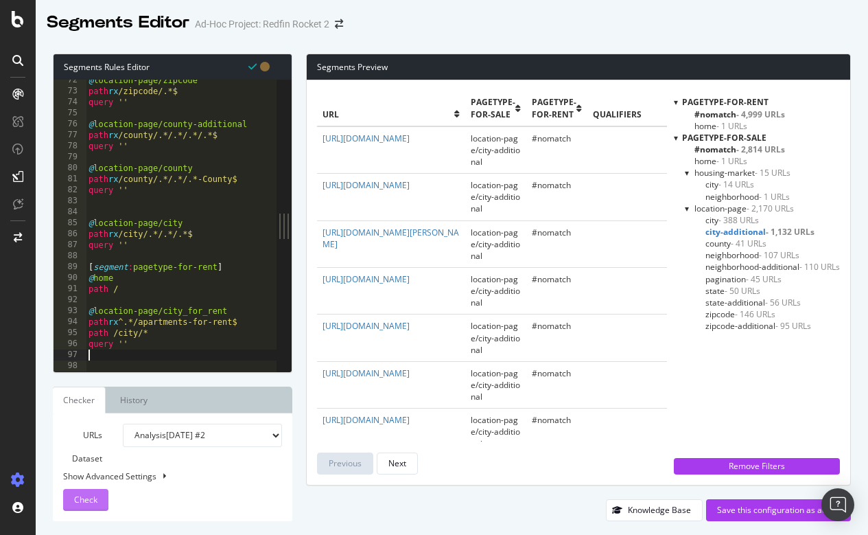
click at [92, 494] on span "Check" at bounding box center [85, 500] width 23 height 12
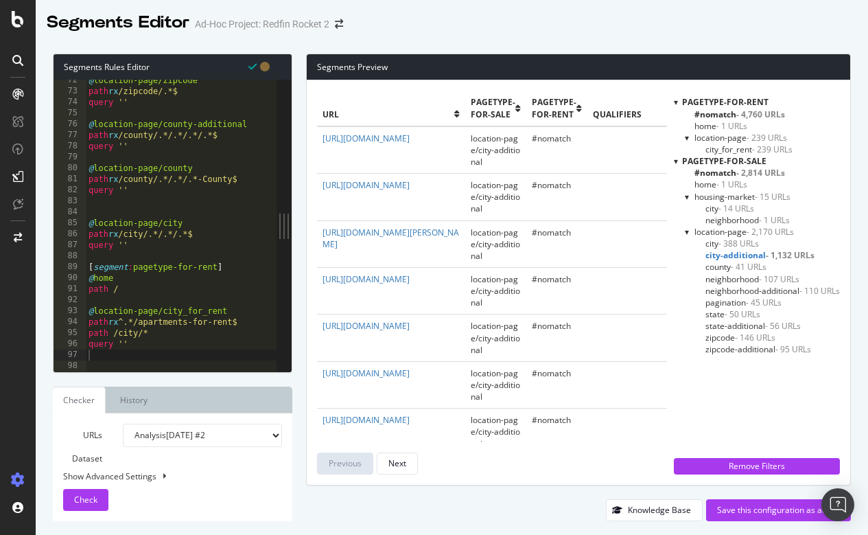
click at [187, 312] on div "@ location-page/zipcode path rx /zipcode/.*$ query '' @ location-page/county-ad…" at bounding box center [183, 232] width 194 height 314
click at [205, 310] on div "@ location-page/zipcode path rx /zipcode/.*$ query '' @ location-page/county-ad…" at bounding box center [183, 232] width 194 height 314
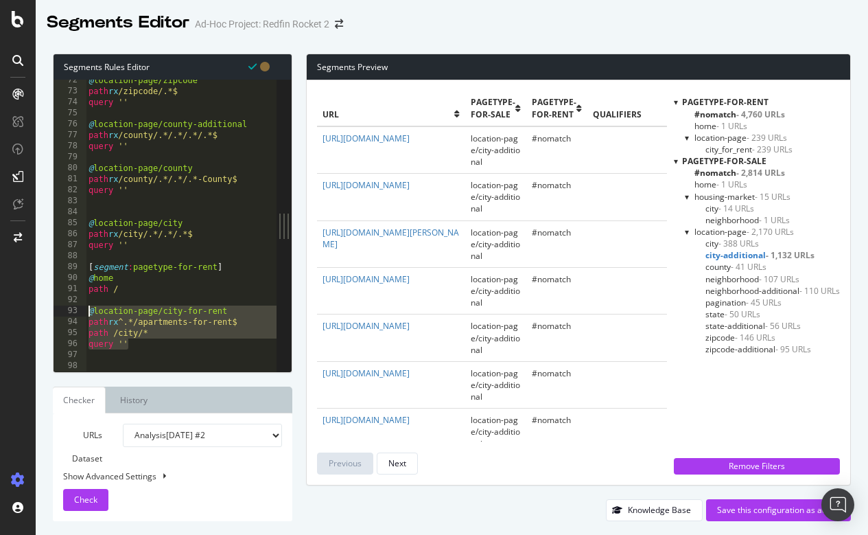
drag, startPoint x: 133, startPoint y: 344, endPoint x: 80, endPoint y: 311, distance: 62.3
click at [80, 311] on div "@location-page/city-for-rent 72 73 74 75 76 77 78 79 80 81 82 83 84 85 86 87 88…" at bounding box center [165, 226] width 223 height 292
click at [139, 290] on div "@ location-page/zipcode path rx /zipcode/.*$ query '' @ location-page/county-ad…" at bounding box center [183, 232] width 194 height 314
type textarea "path /"
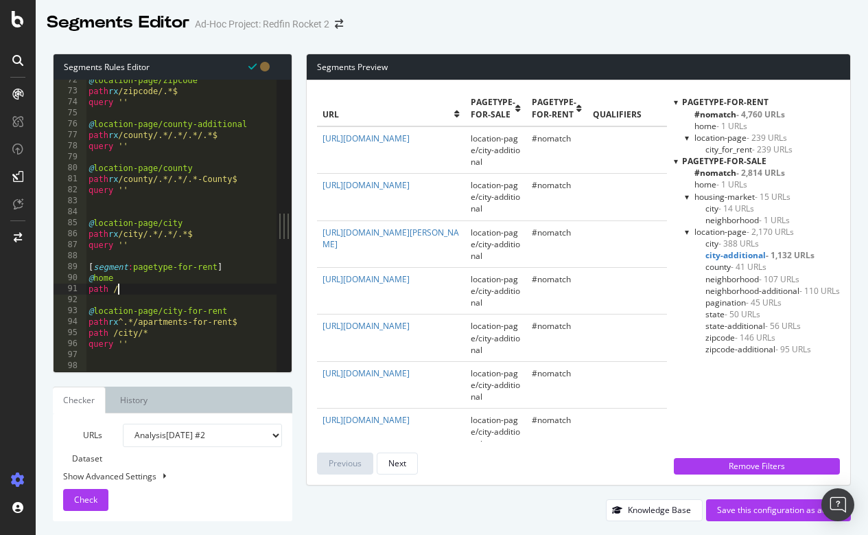
scroll to position [0, 0]
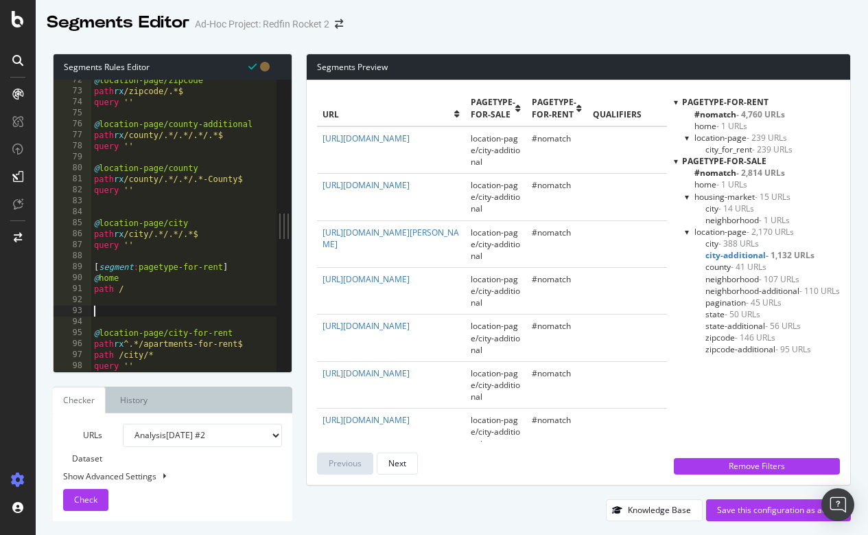
paste textarea "query ''"
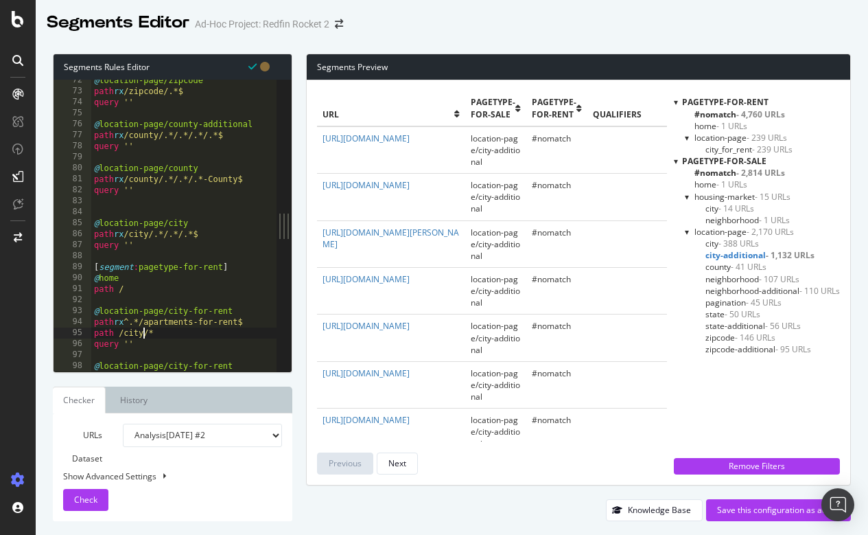
click at [145, 332] on div "@ location-page/zipcode path rx /zipcode/.*$ query '' @ location-page/county-ad…" at bounding box center [188, 232] width 194 height 314
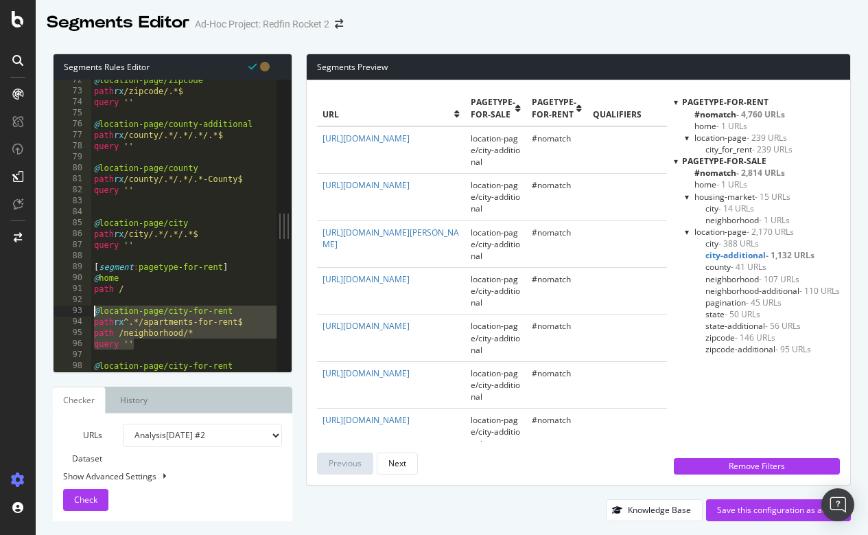
drag, startPoint x: 137, startPoint y: 342, endPoint x: 87, endPoint y: 312, distance: 57.6
click at [87, 312] on div "path /neighborhood/* 72 73 74 75 76 77 78 79 80 81 82 83 84 85 86 87 88 89 90 9…" at bounding box center [165, 226] width 223 height 292
type textarea "@location-page/city-for-rent path rx ^.*/apartments-for-rent$"
click at [148, 352] on div "@ location-page/zipcode path rx /zipcode/.*$ query '' @ location-page/county-ad…" at bounding box center [188, 232] width 194 height 314
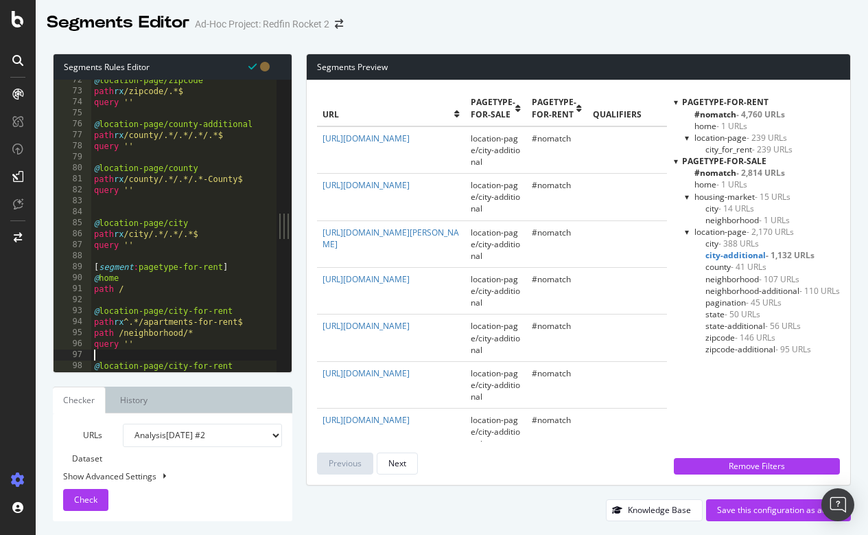
scroll to position [0, 0]
paste textarea "query ''"
type textarea "query ''"
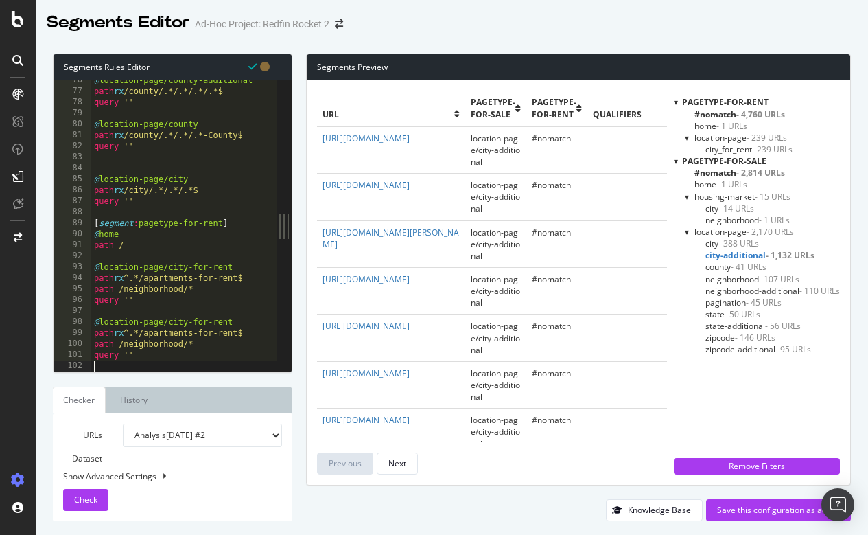
scroll to position [829, 0]
drag, startPoint x: 124, startPoint y: 341, endPoint x: 182, endPoint y: 341, distance: 57.7
click at [182, 341] on div "@ location-page/county-additional path rx /county/.*/.*/.*/.*$ query '' @ locat…" at bounding box center [188, 232] width 194 height 314
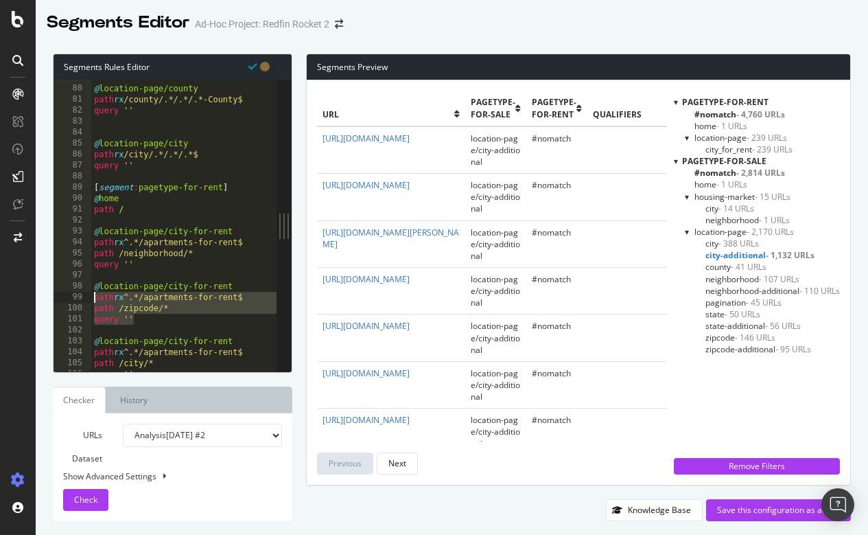
scroll to position [0, 0]
drag, startPoint x: 137, startPoint y: 319, endPoint x: 90, endPoint y: 288, distance: 56.0
click at [90, 288] on div "path /zipcode/* 79 80 81 82 83 84 85 86 87 88 89 90 91 92 93 94 95 96 97 98 99 …" at bounding box center [165, 226] width 223 height 292
type textarea "@location-page/city-for-rent path rx ^.*/apartments-for-rent$"
click at [157, 327] on div "@ location-page/county path rx /county/.*/.*/.*-County$ query '' @ location-pag…" at bounding box center [188, 229] width 194 height 314
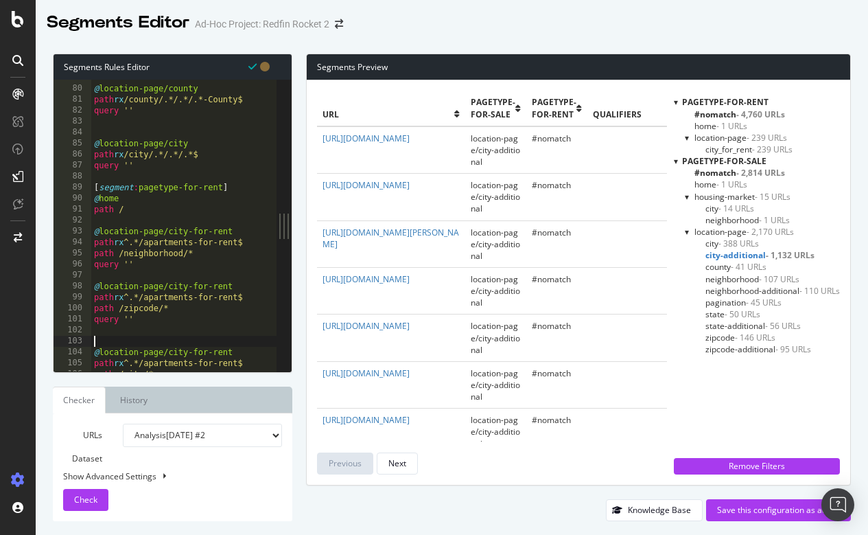
paste textarea "query ''"
type textarea "query ''"
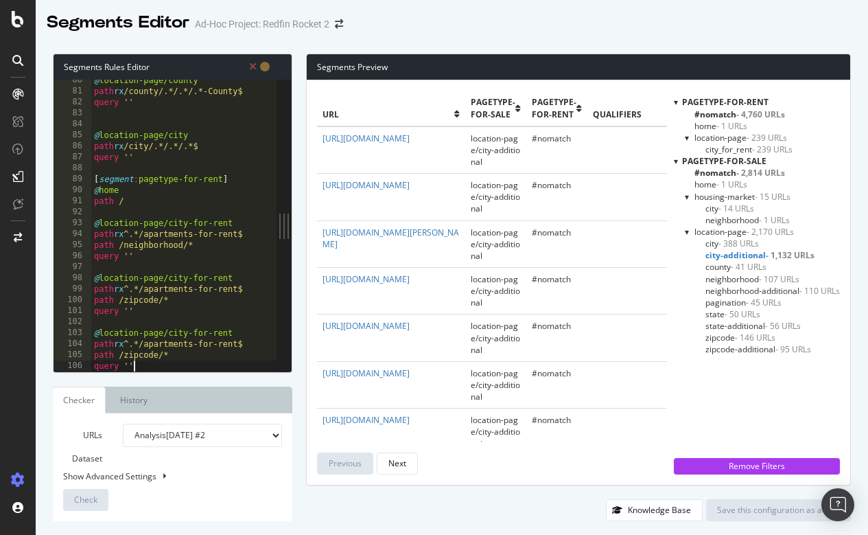
scroll to position [884, 0]
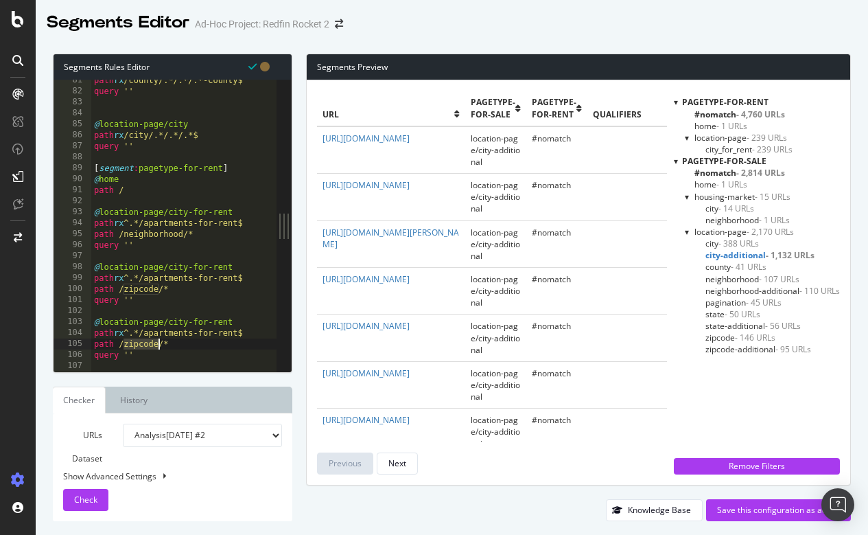
drag, startPoint x: 126, startPoint y: 341, endPoint x: 157, endPoint y: 339, distance: 31.6
click at [157, 339] on div "path rx /county/.*/.*/.*-County$ query '' @ location-page/city path rx /city/.*…" at bounding box center [188, 232] width 194 height 314
click at [73, 496] on button "Check" at bounding box center [85, 500] width 45 height 22
click at [730, 286] on span "neighborhood-additional - 110 URLs" at bounding box center [773, 291] width 135 height 12
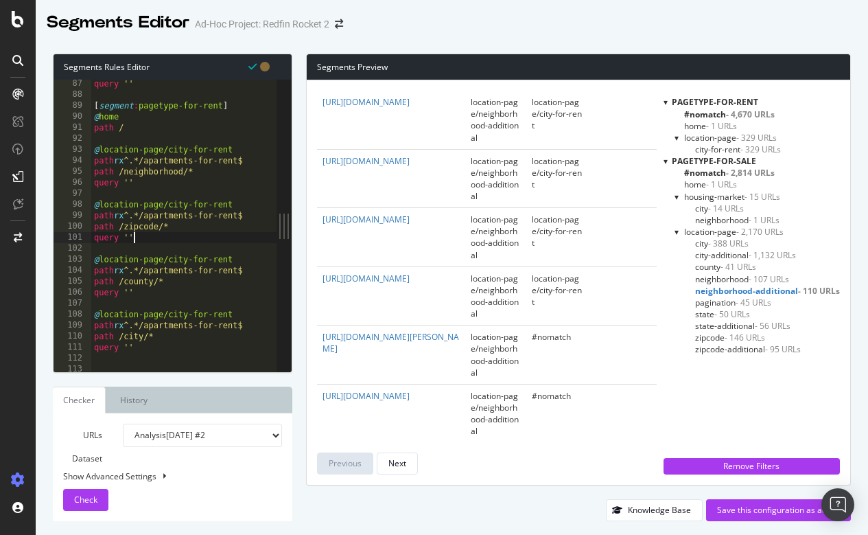
scroll to position [0, 3]
drag, startPoint x: 143, startPoint y: 233, endPoint x: 91, endPoint y: 216, distance: 55.1
click at [91, 216] on div "query '' 87 88 89 90 91 92 93 94 95 96 97 98 99 100 101 102 103 104 105 106 107…" at bounding box center [165, 226] width 223 height 292
click at [182, 225] on div "query '' [ segment : pagetype-for-rent ] @ home path / @ location-page/city-for…" at bounding box center [188, 235] width 194 height 314
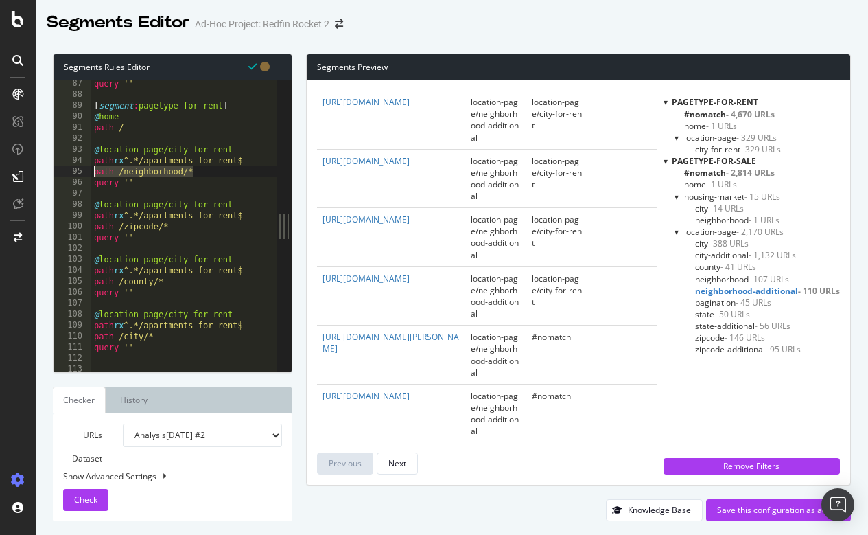
drag, startPoint x: 205, startPoint y: 169, endPoint x: 80, endPoint y: 168, distance: 125.0
click at [80, 168] on div "path /zipcode/* 87 88 89 90 91 92 93 94 95 96 97 98 99 100 101 102 103 104 105 …" at bounding box center [165, 226] width 223 height 292
type textarea "path /neighborhood/*"
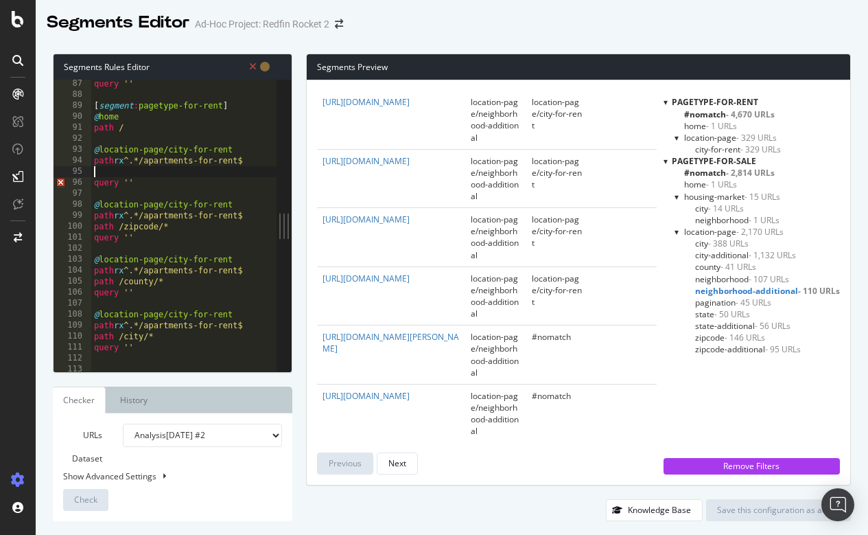
scroll to position [0, 0]
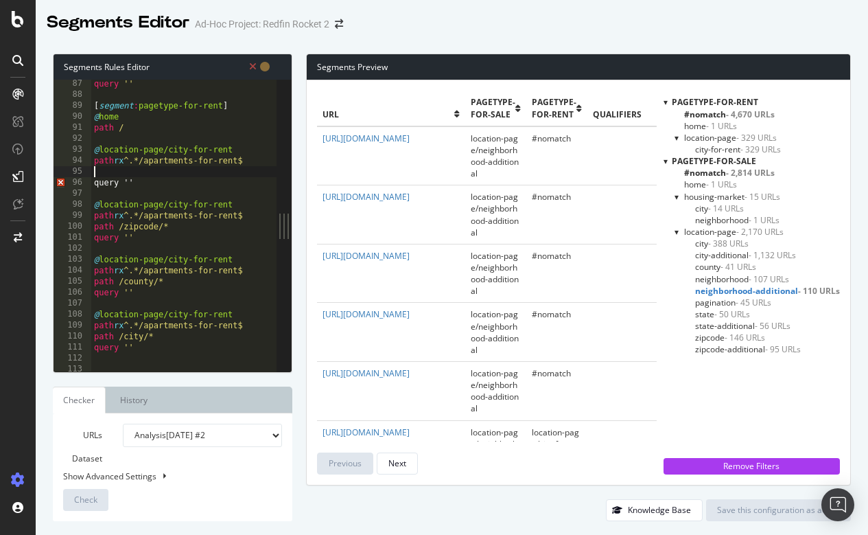
type textarea "path /neighborhood/*"
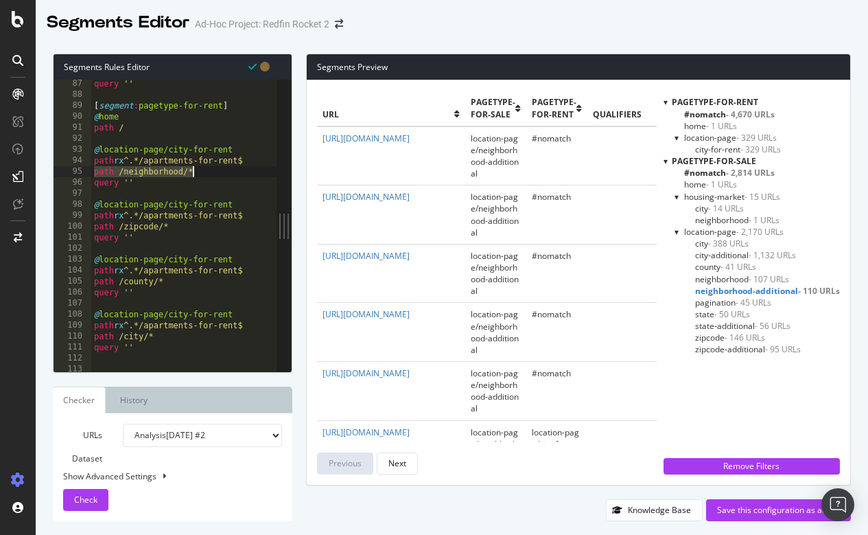
click at [218, 173] on div "query '' [ segment : pagetype-for-rent ] @ home path / @ location-page/city-for…" at bounding box center [188, 235] width 194 height 314
drag, startPoint x: 218, startPoint y: 173, endPoint x: 89, endPoint y: 169, distance: 129.8
click at [89, 169] on div "path /neighborhood/* 87 88 89 90 91 92 93 94 95 96 97 98 99 100 101 102 103 104…" at bounding box center [165, 226] width 223 height 292
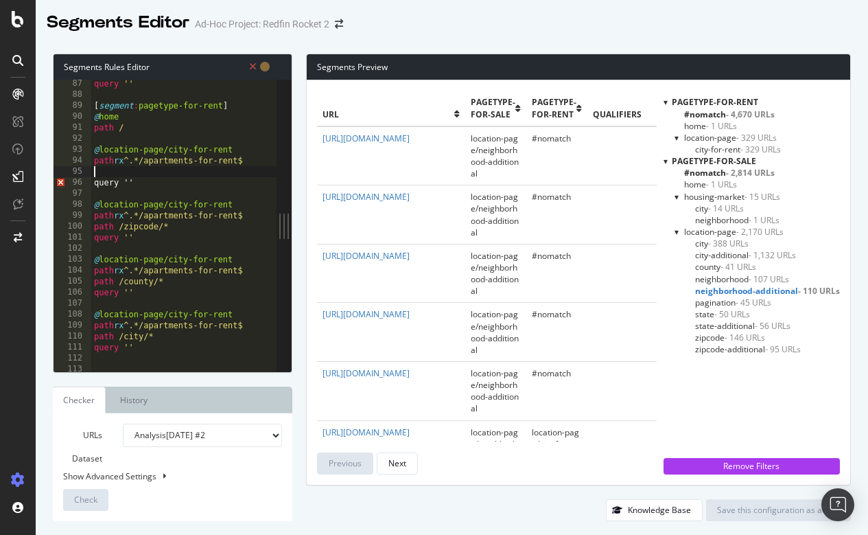
click at [235, 148] on div "query '' [ segment : pagetype-for-rent ] @ home path / @ location-page/city-for…" at bounding box center [188, 235] width 194 height 314
type textarea "@location-page/city-for-rent"
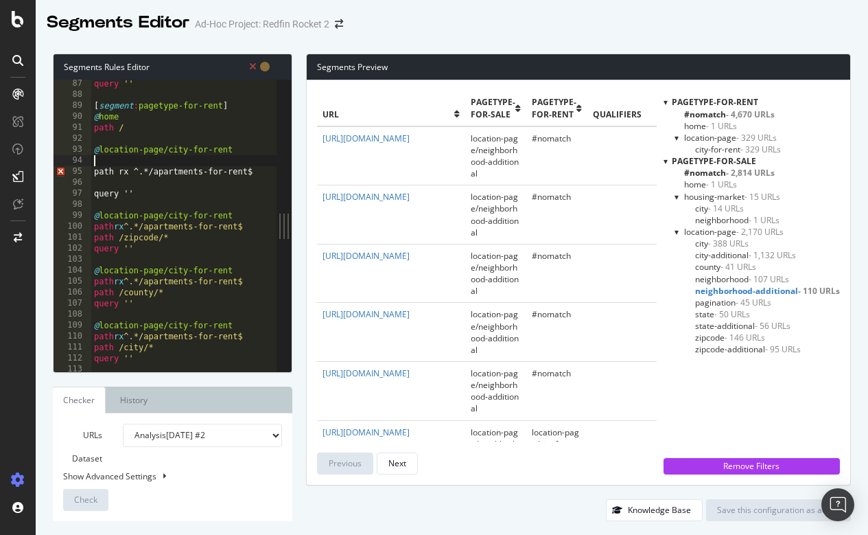
paste textarea "path /neighborhood/*"
type textarea "path /neighborhood/*"
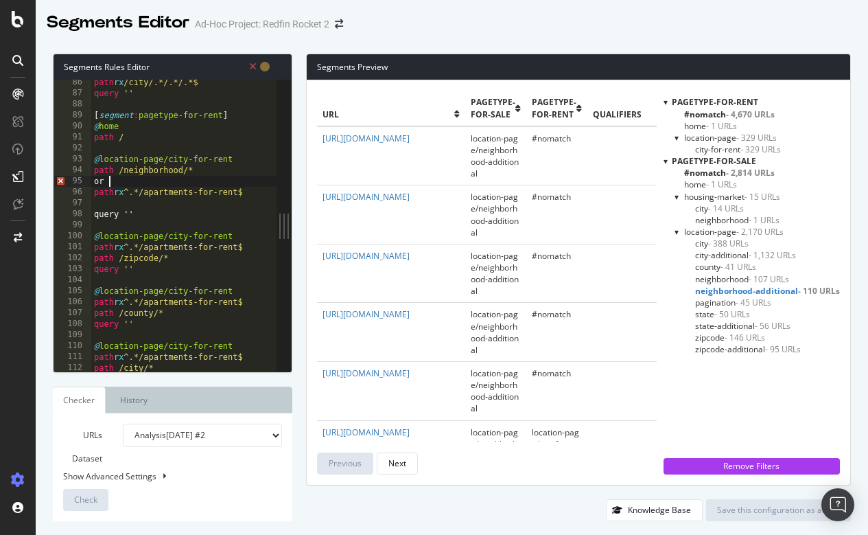
type textarea "or ("
click at [105, 198] on div "path rx /city/.*/.*/.*$ query '' [ segment : pagetype-for-rent ] @ home path / …" at bounding box center [188, 234] width 194 height 314
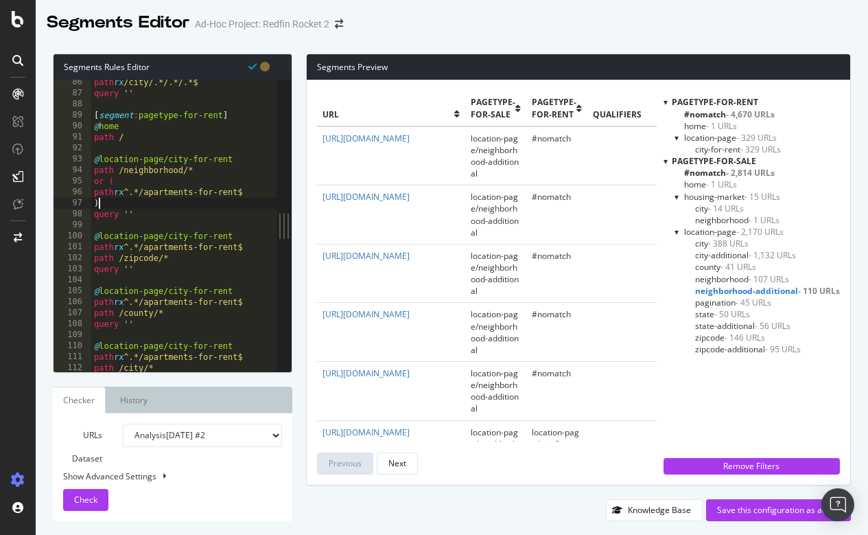
type textarea "path rx ^.*/apartments-for-rent$"
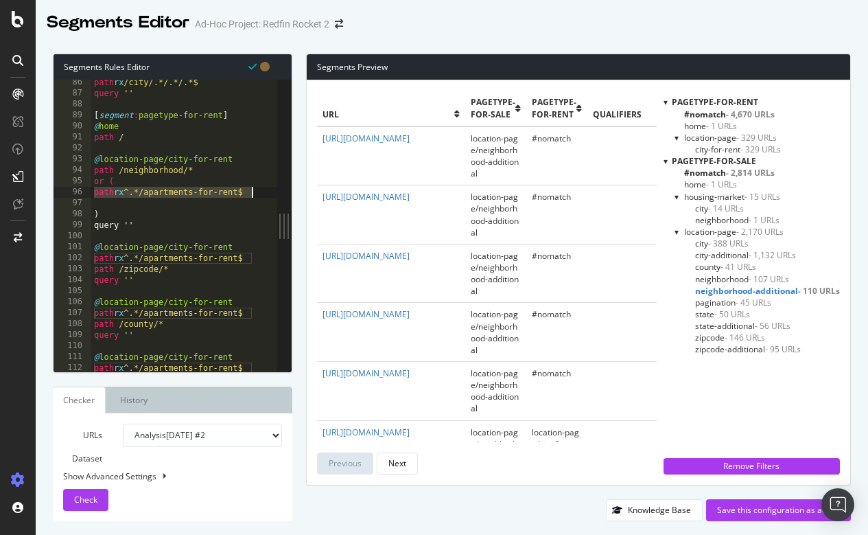
drag, startPoint x: 93, startPoint y: 194, endPoint x: 262, endPoint y: 187, distance: 169.7
click at [262, 187] on div "86 87 88 89 90 91 92 93 94 95 96 97 98 99 100 101 102 103 104 105 106 107 108 1…" at bounding box center [165, 226] width 223 height 292
type textarea "path rx ^.*/apartments-for-rent$"
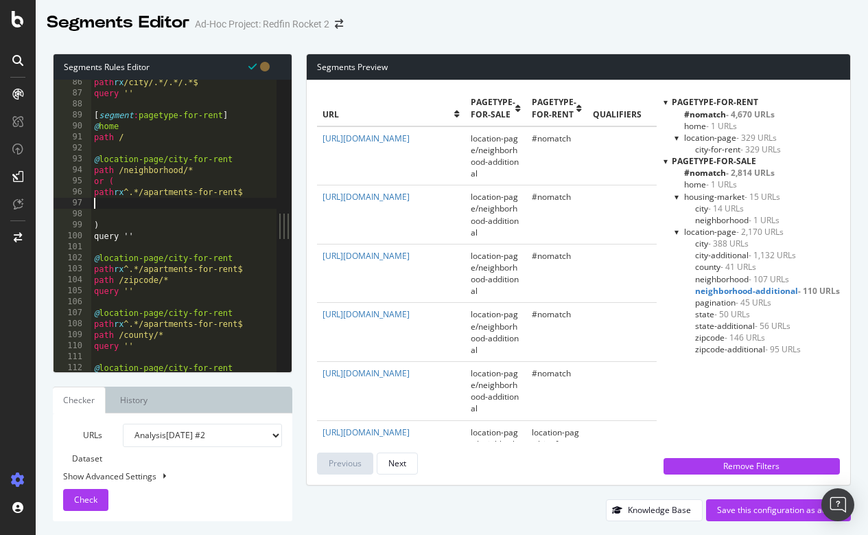
paste textarea "path rx ^.*/apartments-for-rent$"
drag, startPoint x: 154, startPoint y: 203, endPoint x: 246, endPoint y: 200, distance: 91.4
click at [246, 200] on div "path rx /city/.*/.*/.*$ query '' [ segment : pagetype-for-rent ] @ home path / …" at bounding box center [188, 234] width 194 height 314
click at [80, 498] on span "Check" at bounding box center [85, 500] width 23 height 12
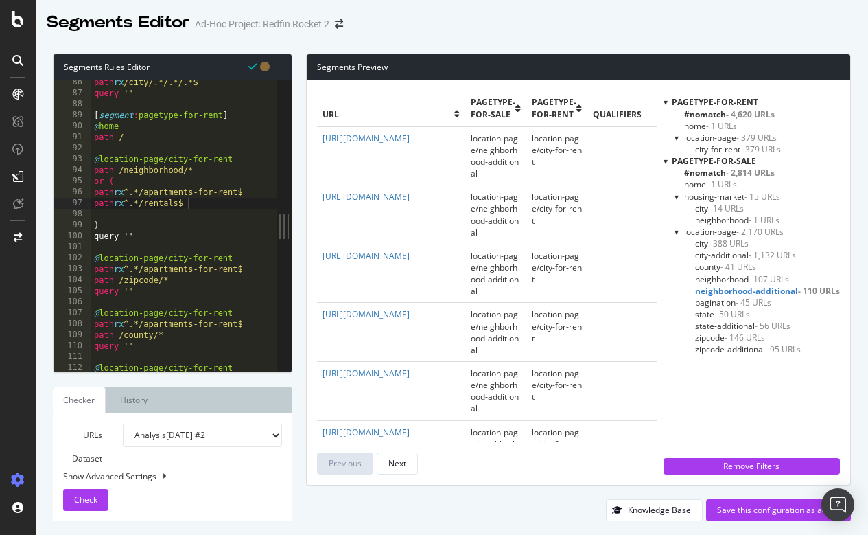
click at [757, 285] on span "neighborhood-additional - 110 URLs" at bounding box center [767, 291] width 145 height 12
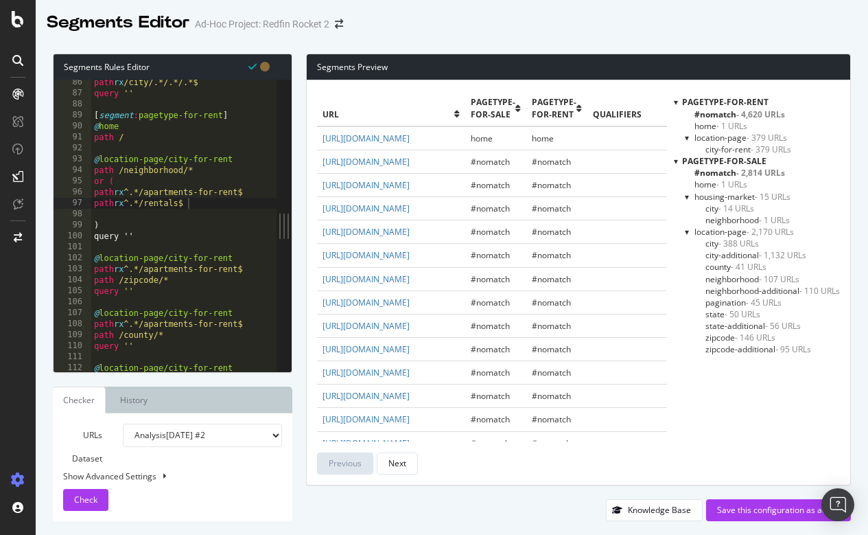
click at [757, 288] on span "neighborhood-additional - 110 URLs" at bounding box center [773, 291] width 135 height 12
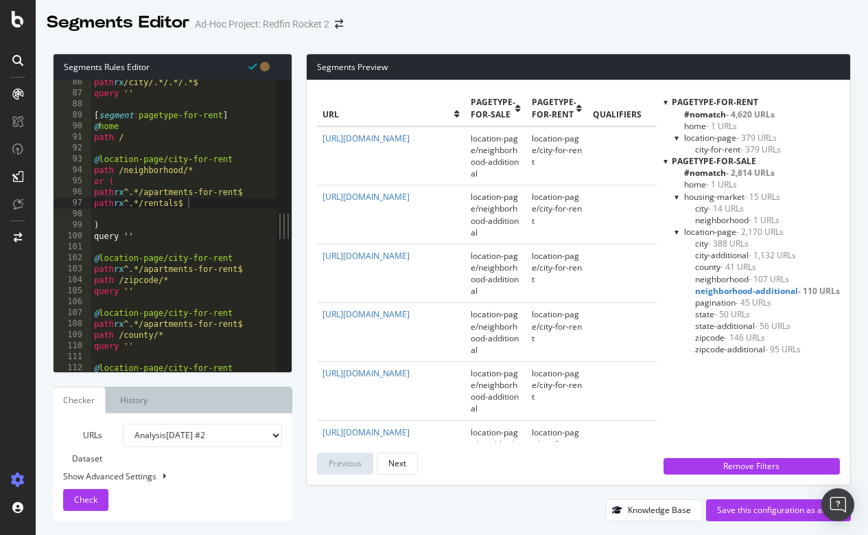
click at [757, 288] on span "neighborhood-additional - 110 URLs" at bounding box center [767, 291] width 145 height 12
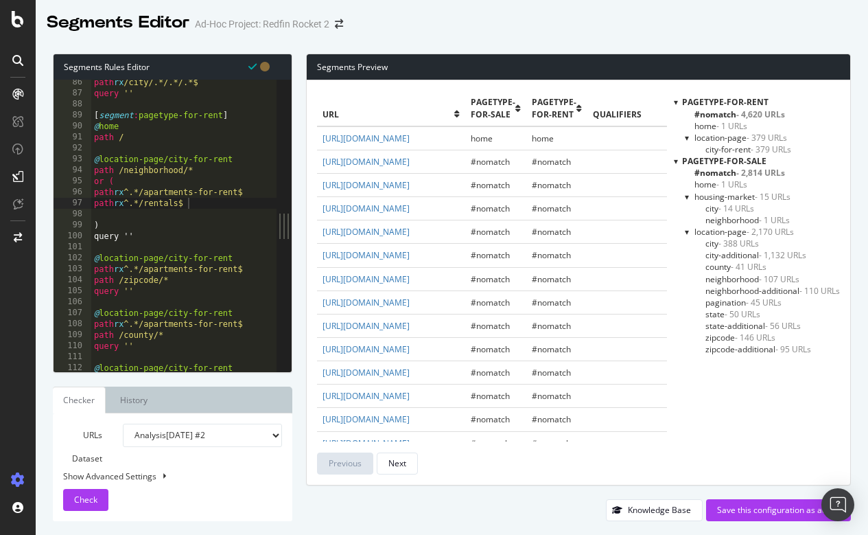
click at [757, 288] on span "neighborhood-additional - 110 URLs" at bounding box center [773, 291] width 135 height 12
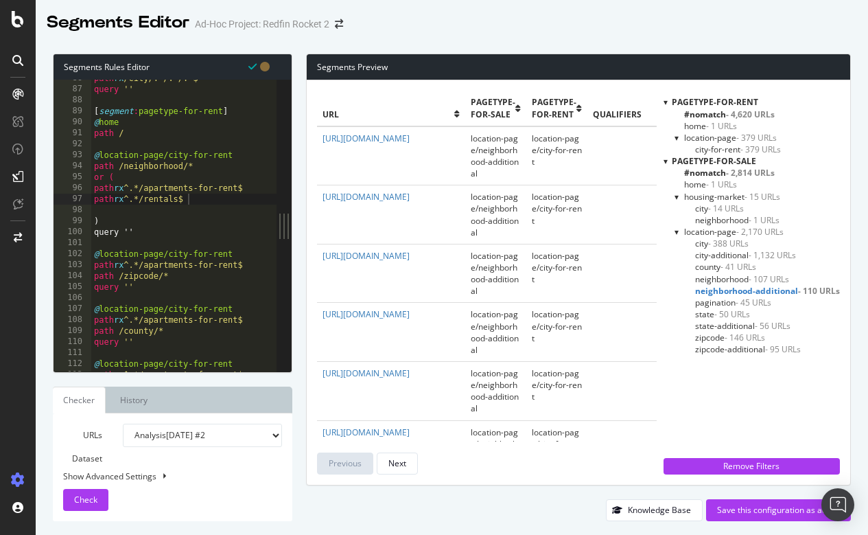
scroll to position [931, 0]
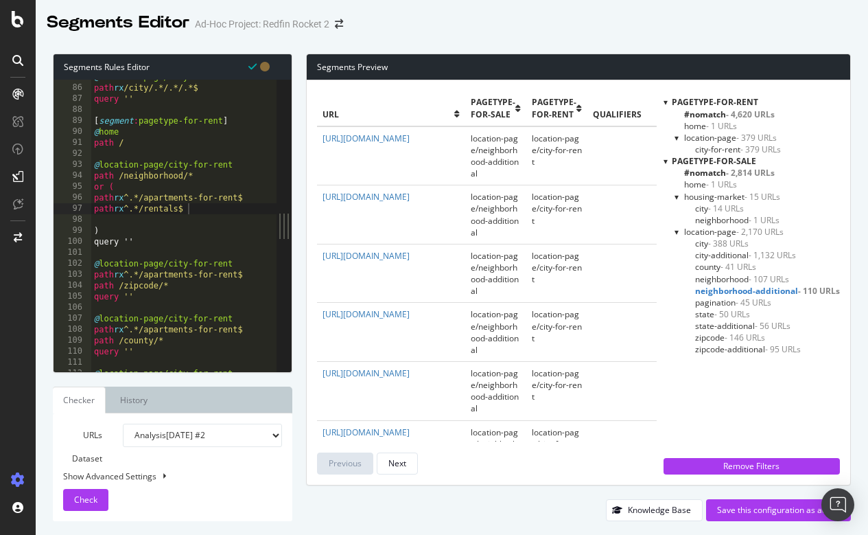
click at [187, 162] on div "@ location-page/city path rx /city/.*/.*/.*$ query '' [ segment : pagetype-for-…" at bounding box center [188, 228] width 194 height 314
type textarea "@location-page/neighborhood-for-rent"
click at [86, 503] on span "Check" at bounding box center [85, 500] width 23 height 12
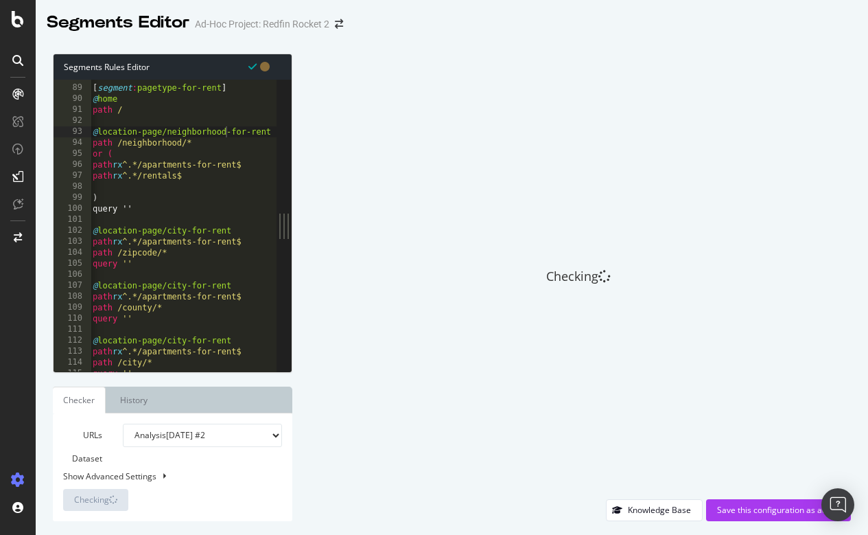
scroll to position [963, 0]
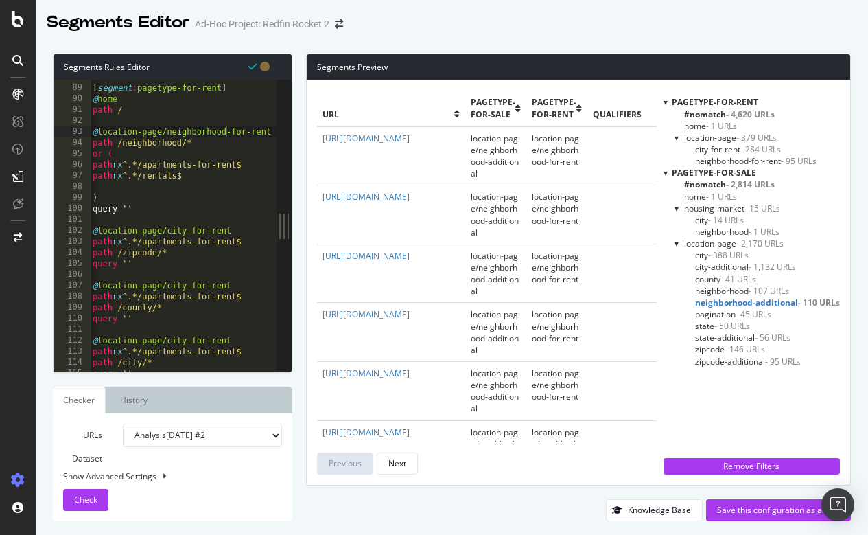
click at [722, 148] on span "city-for-rent - 284 URLs" at bounding box center [738, 149] width 86 height 12
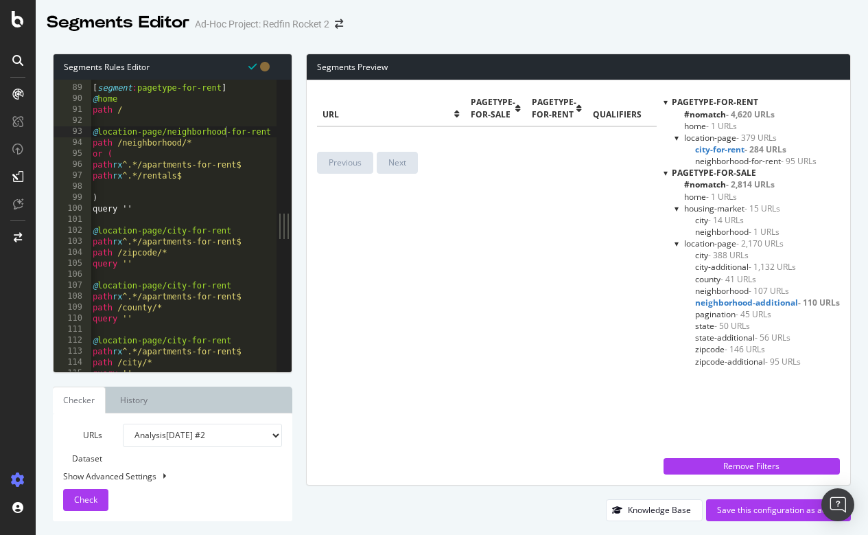
click at [714, 146] on span "city-for-rent - 284 URLs" at bounding box center [740, 149] width 91 height 12
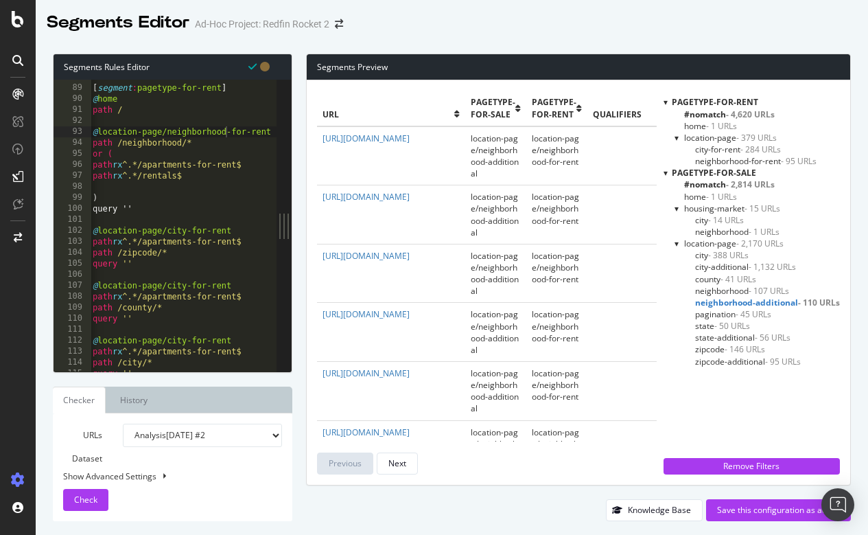
click at [714, 146] on span "city-for-rent - 284 URLs" at bounding box center [738, 149] width 86 height 12
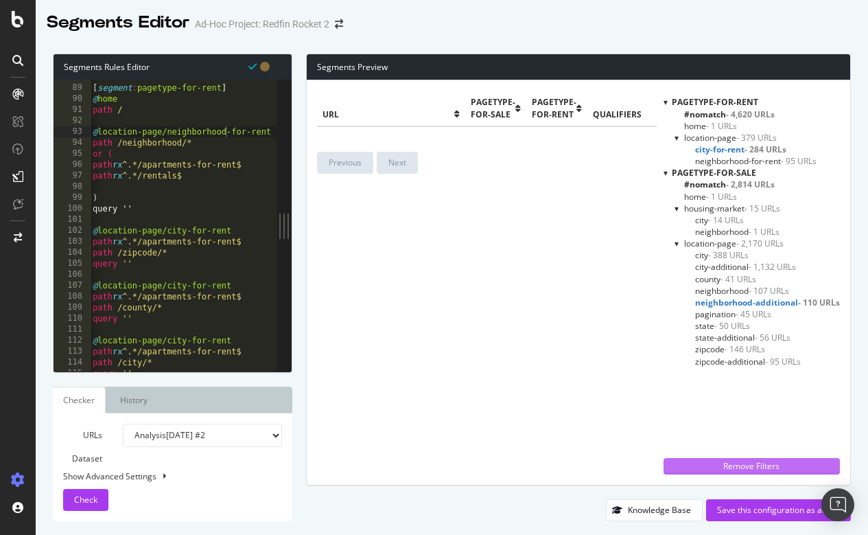
click at [752, 464] on div "Remove Filters" at bounding box center [752, 466] width 160 height 12
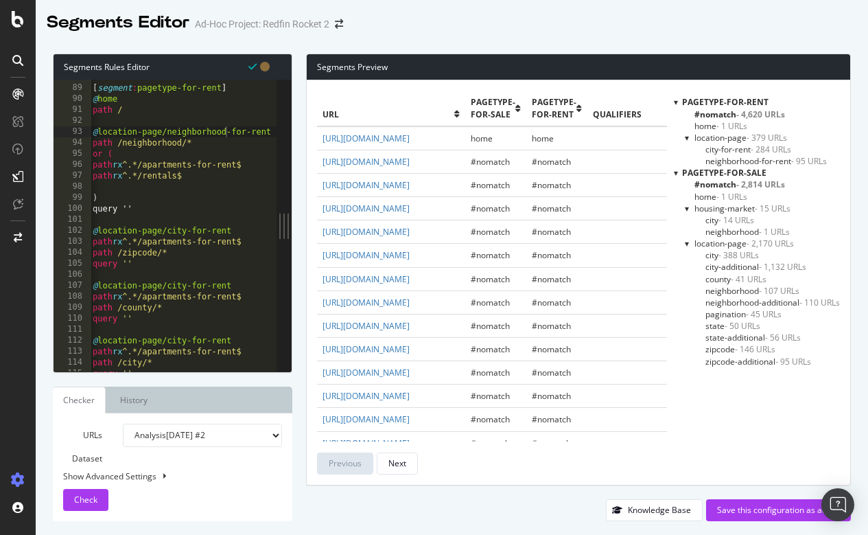
click at [713, 147] on span "city-for-rent - 284 URLs" at bounding box center [749, 149] width 86 height 12
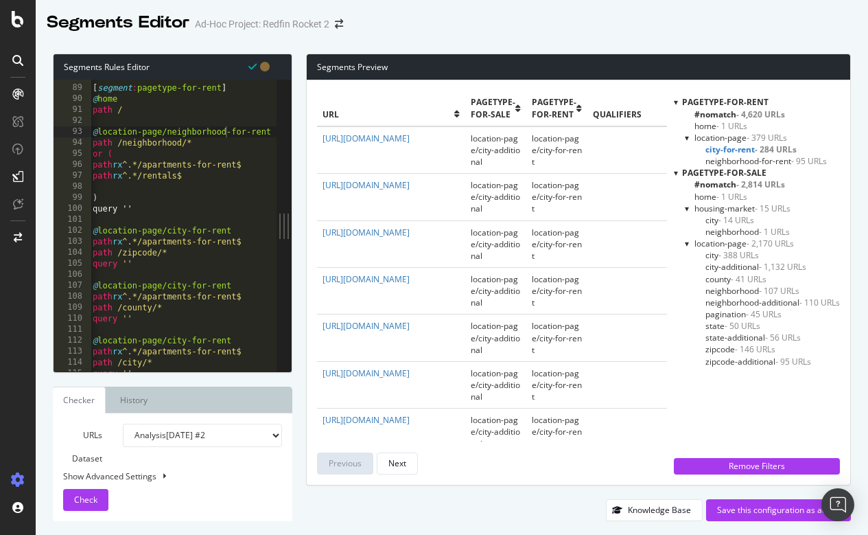
click at [713, 251] on span "city - 388 URLs" at bounding box center [733, 255] width 54 height 12
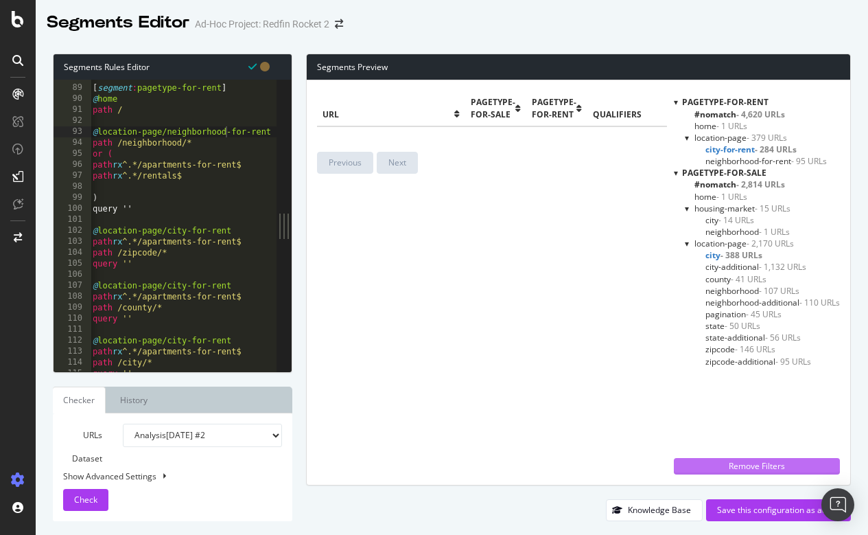
click at [705, 470] on div "Remove Filters" at bounding box center [757, 466] width 150 height 12
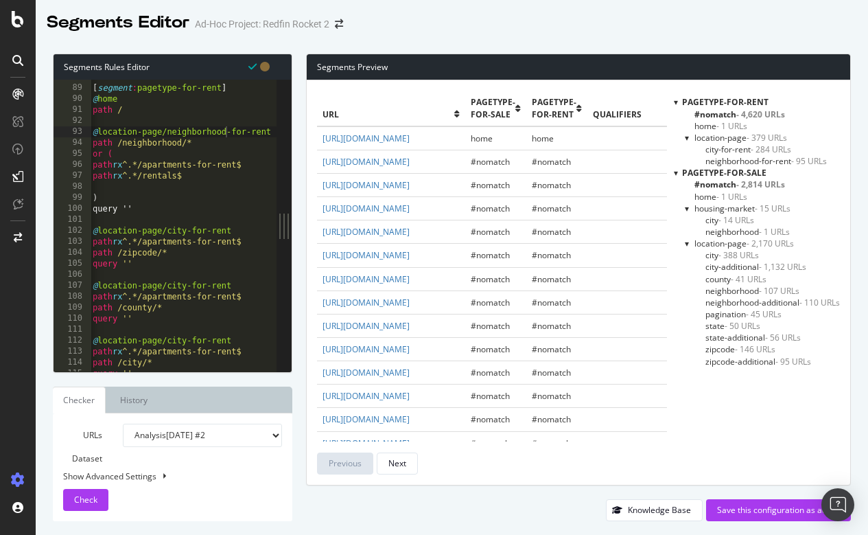
click at [161, 476] on button at bounding box center [164, 476] width 11 height 15
select select "5000"
select select "100"
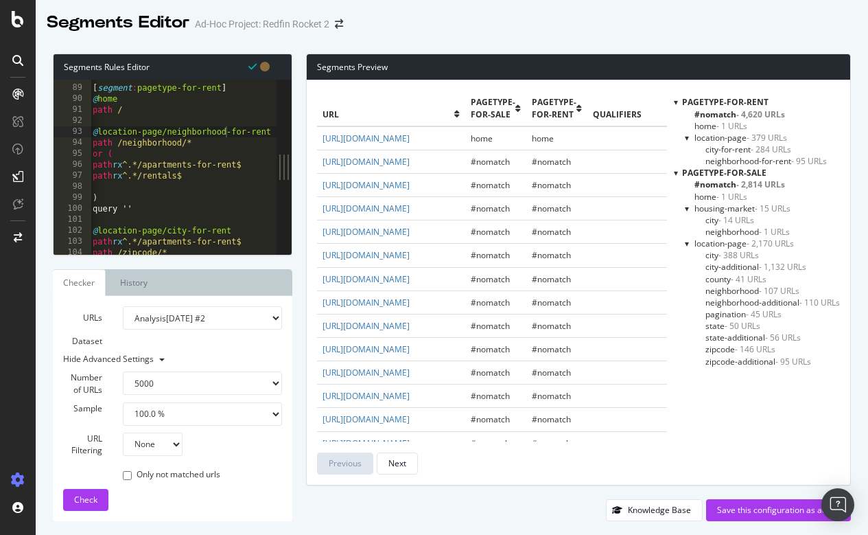
click at [71, 286] on link "Checker" at bounding box center [79, 282] width 53 height 27
click at [80, 284] on link "Checker" at bounding box center [79, 282] width 53 height 27
click at [133, 294] on link "History" at bounding box center [133, 282] width 49 height 27
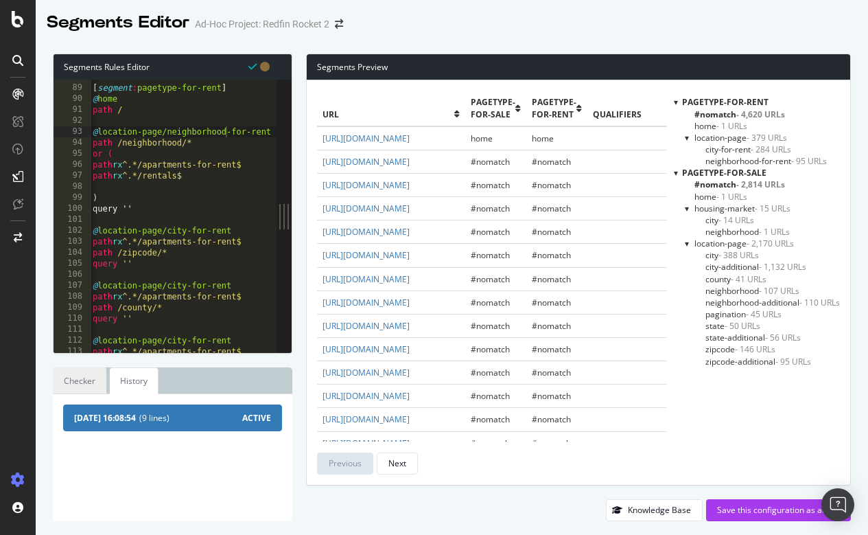
click at [78, 374] on link "Checker" at bounding box center [80, 380] width 54 height 27
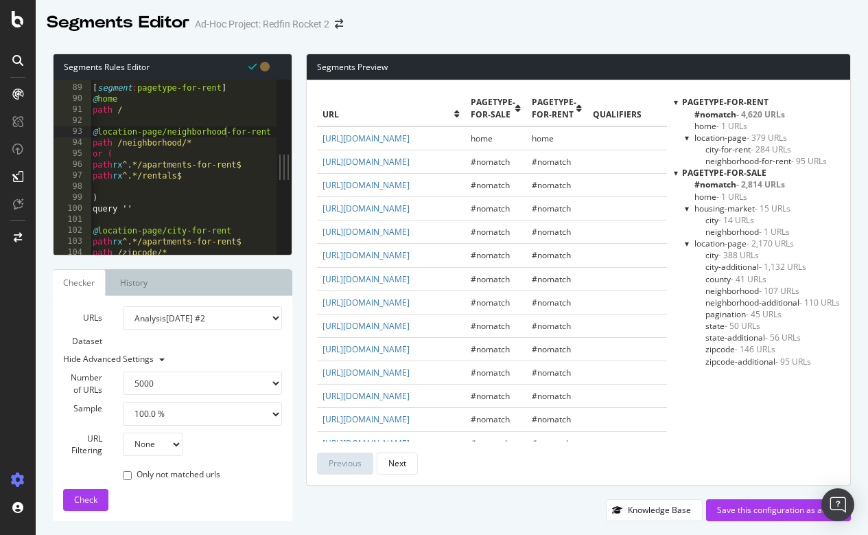
click at [708, 253] on span "city - 388 URLs" at bounding box center [733, 255] width 54 height 12
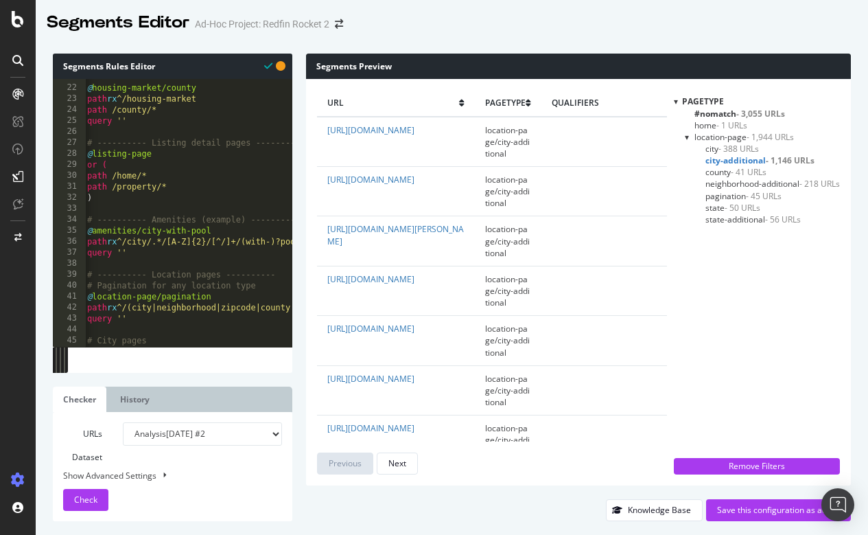
scroll to position [649, 1]
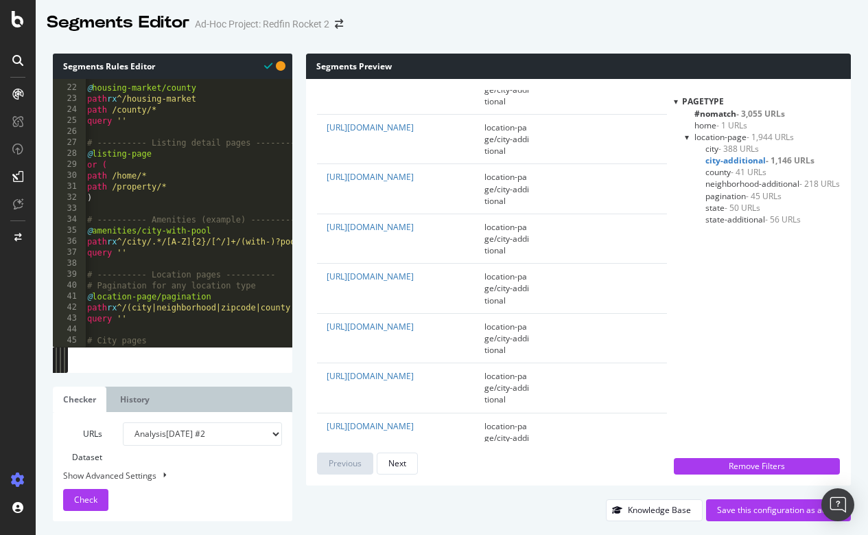
click at [709, 146] on span "city - 388 URLs" at bounding box center [733, 149] width 54 height 12
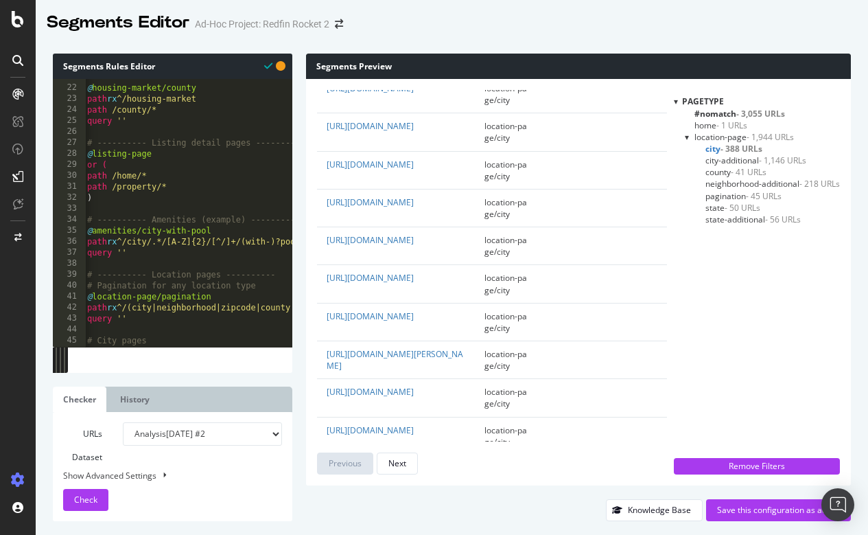
scroll to position [0, 1]
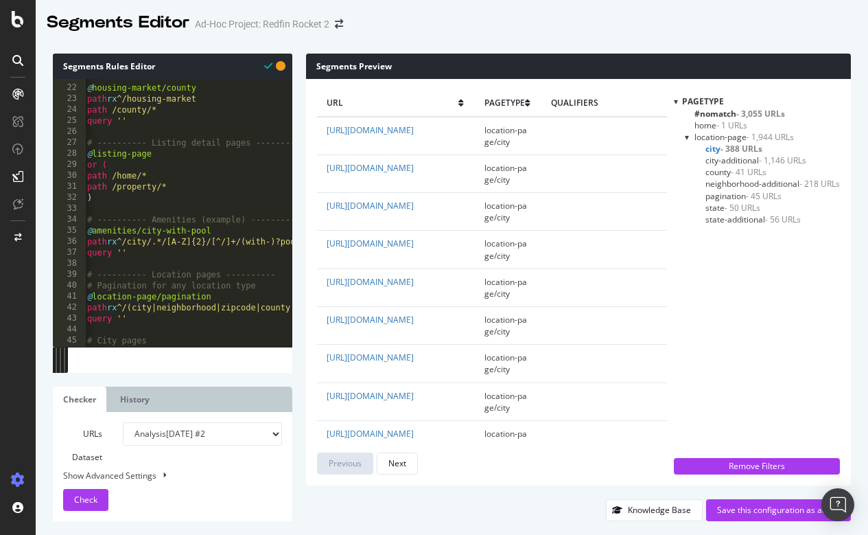
click at [710, 159] on span "city-additional - 1,146 URLs" at bounding box center [756, 160] width 101 height 12
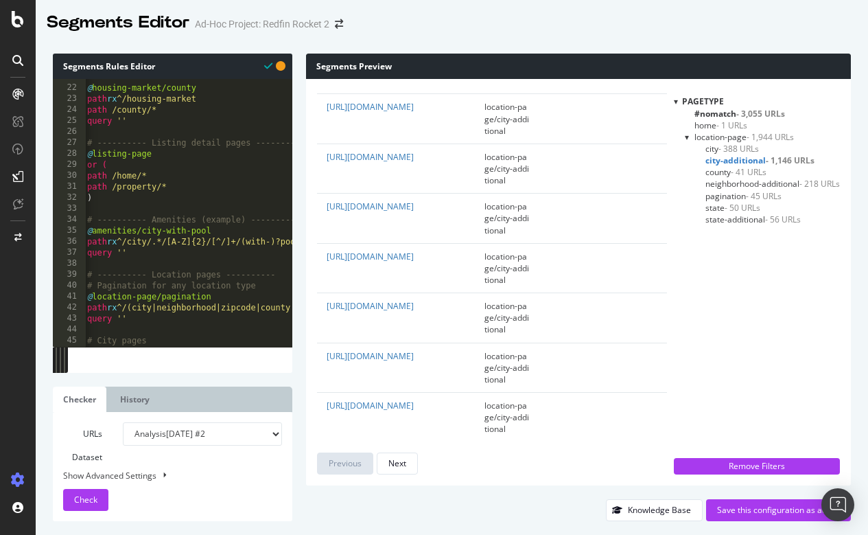
scroll to position [787, 1]
